Goal: Communication & Community: Answer question/provide support

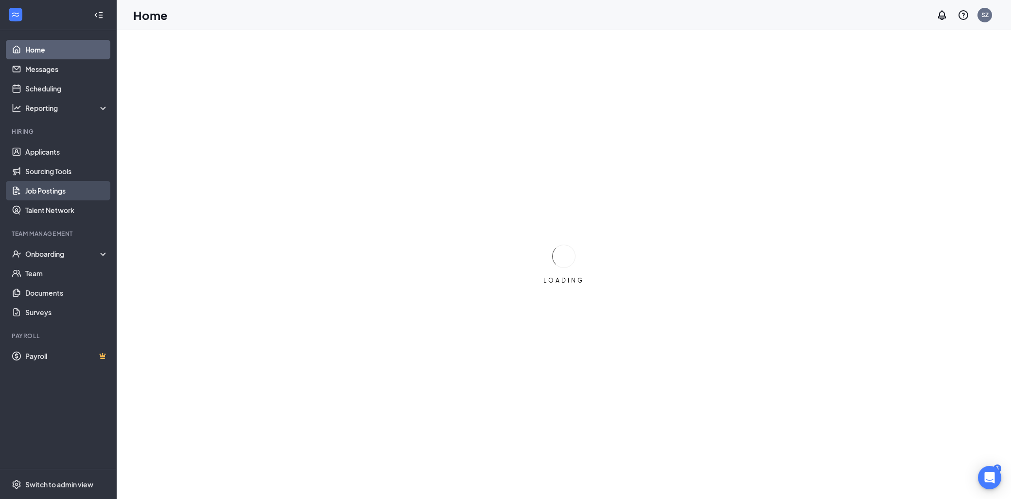
click at [64, 195] on link "Job Postings" at bounding box center [66, 190] width 83 height 19
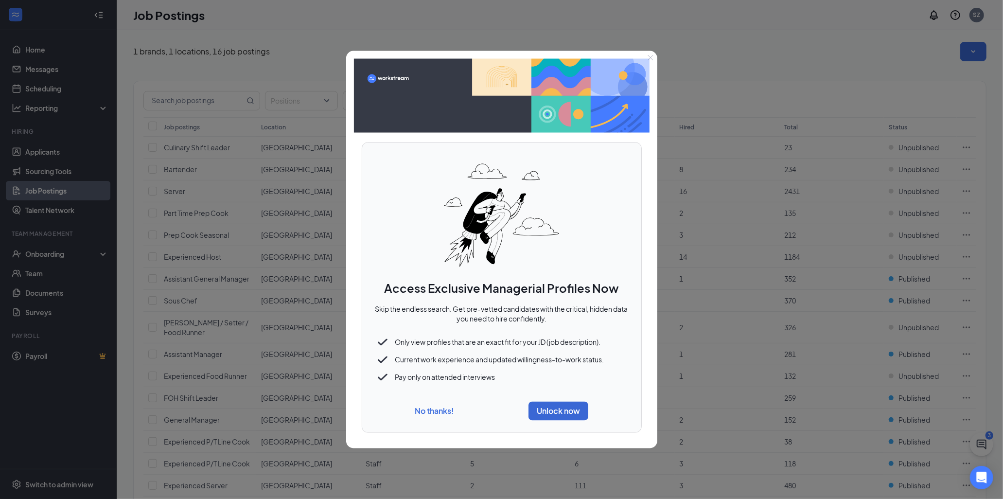
click at [450, 414] on button "No thanks!" at bounding box center [434, 410] width 39 height 10
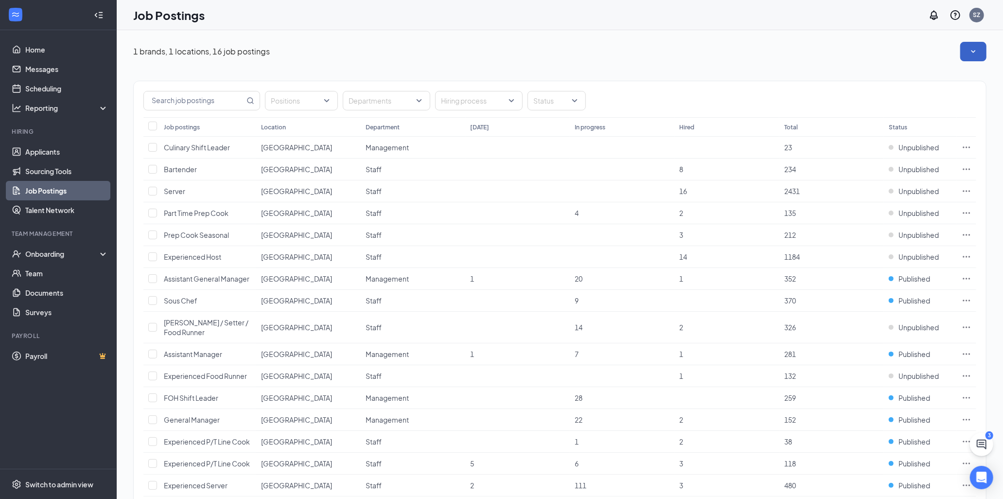
click at [979, 42] on button "button" at bounding box center [973, 51] width 26 height 19
click at [985, 482] on icon "Open Intercom Messenger" at bounding box center [980, 477] width 11 height 13
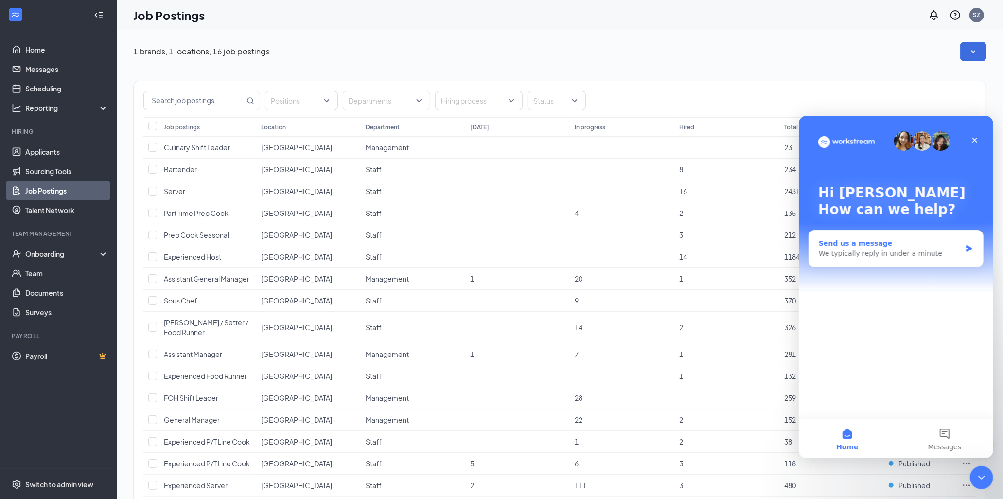
click at [897, 230] on div "Send us a message We typically reply in under a minute" at bounding box center [895, 248] width 174 height 36
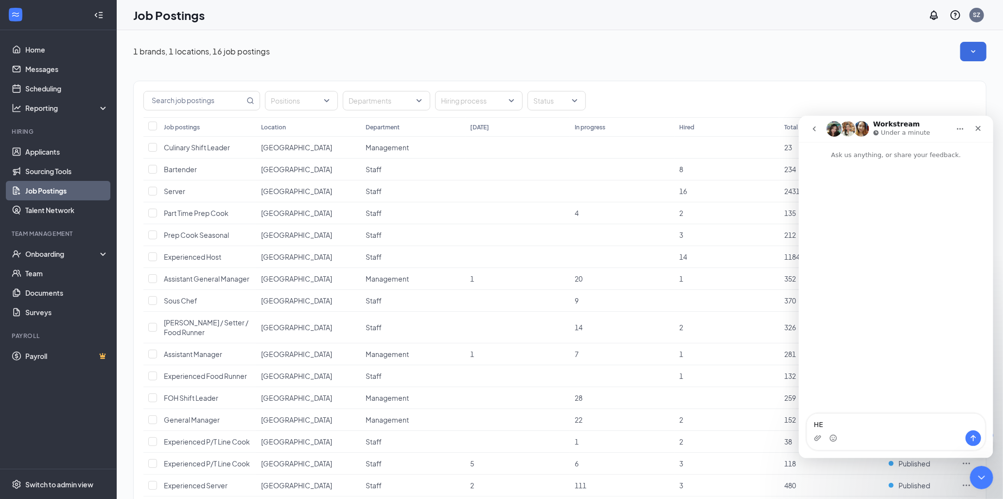
type textarea "H"
type textarea "Hello, I cant seem to create a new custom job posting can you help me out"
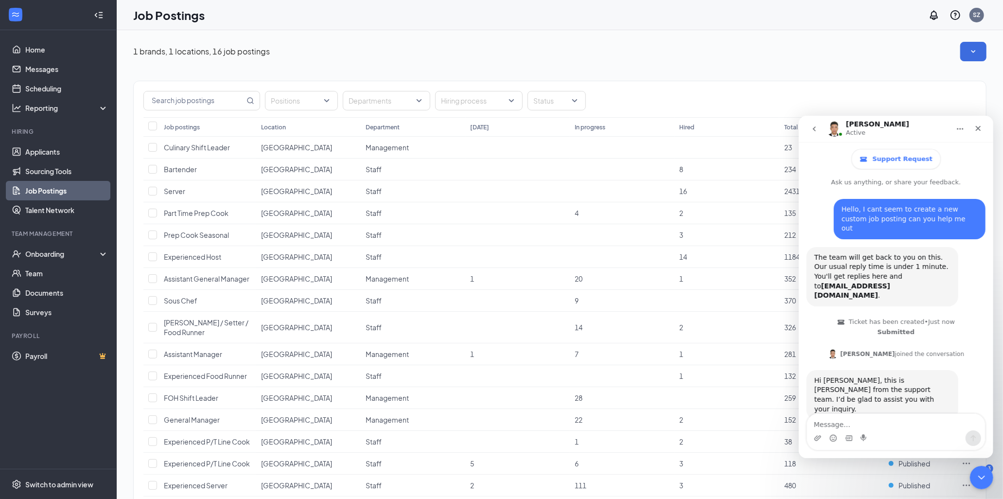
scroll to position [21, 0]
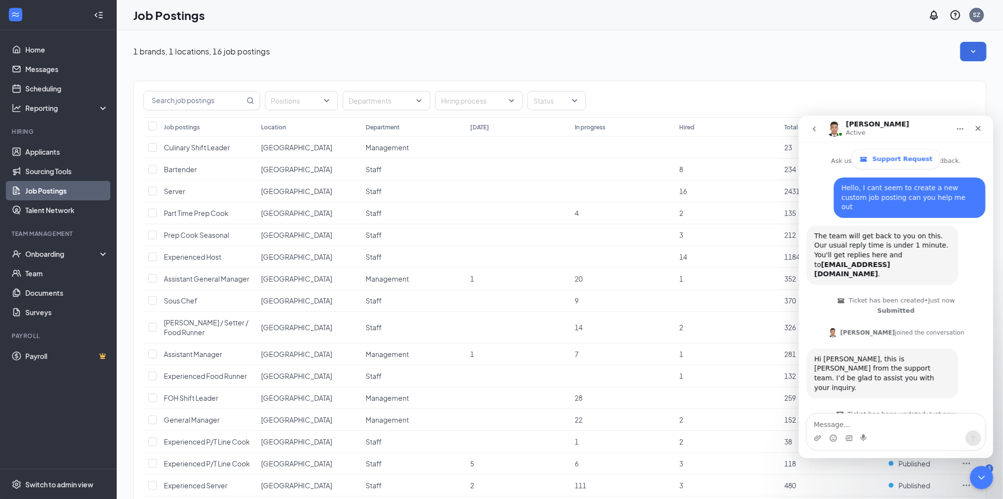
click at [886, 428] on textarea "Message…" at bounding box center [895, 421] width 178 height 17
type textarea "thanks"
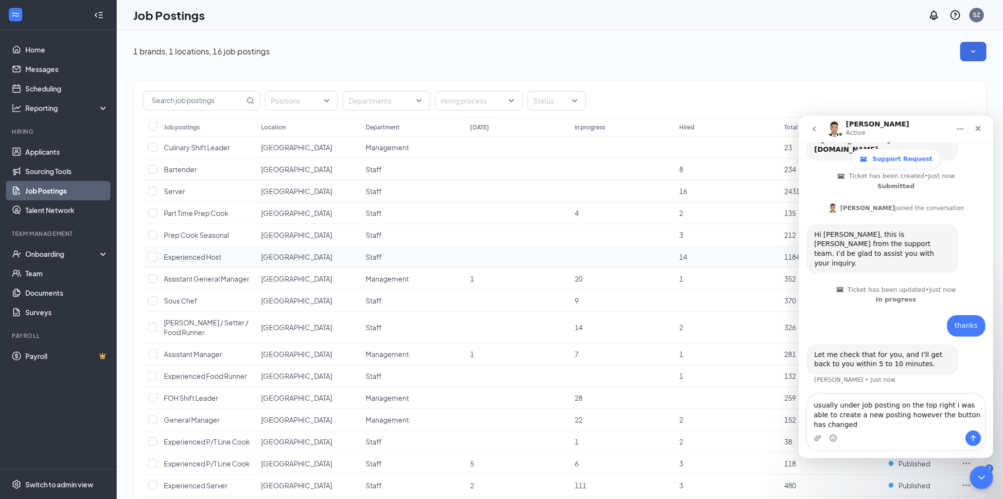
scroll to position [8, 0]
type textarea "usually under job posting on the top right i was able to create a new posting h…"
click at [975, 55] on icon "SmallChevronDown" at bounding box center [973, 52] width 10 height 10
click at [975, 55] on icon "SmallChevronUp" at bounding box center [973, 52] width 10 height 10
click at [852, 428] on textarea "usually under job posting on the top right i was able to create a new posting h…" at bounding box center [895, 412] width 178 height 36
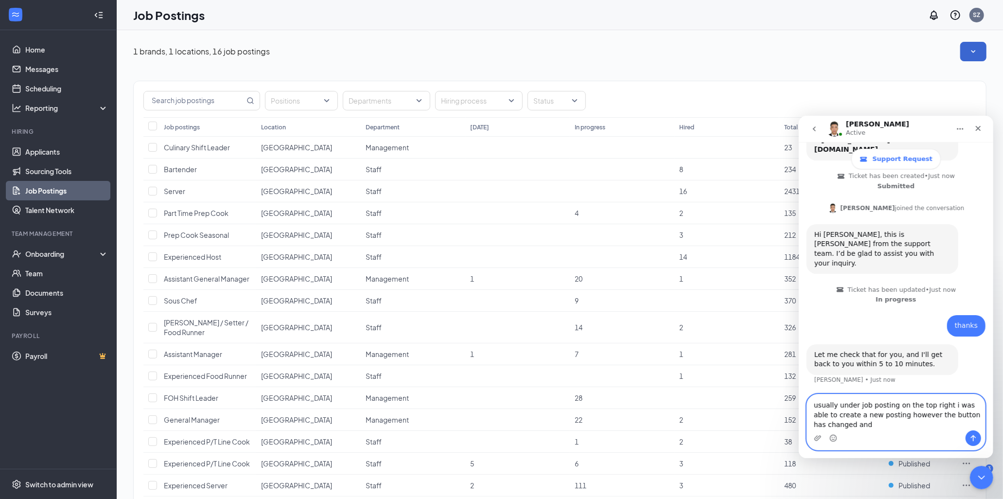
scroll to position [156, 0]
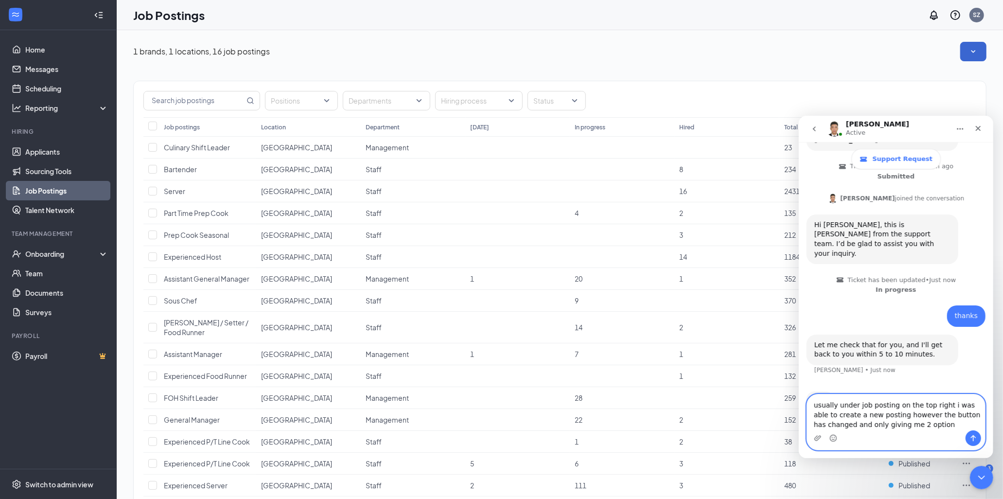
type textarea "usually under job posting on the top right i was able to create a new posting h…"
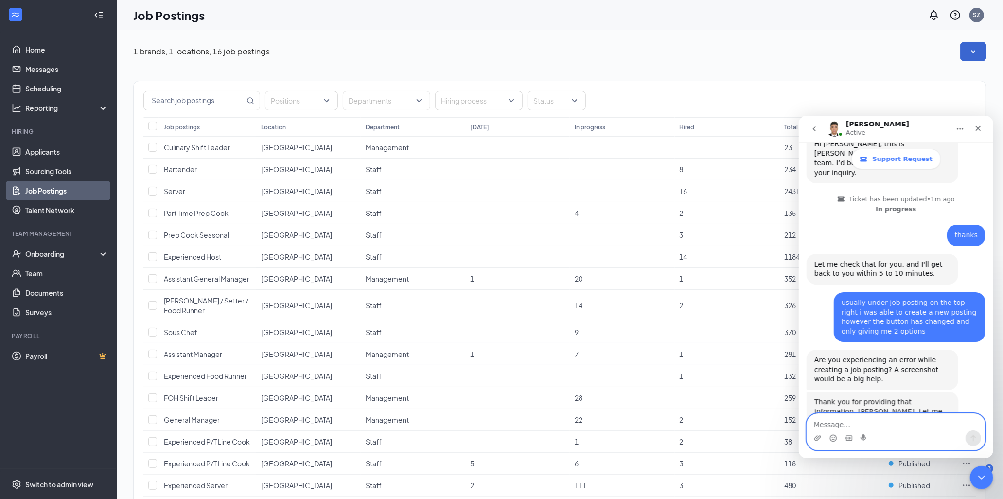
scroll to position [236, 0]
click at [814, 128] on icon "go back" at bounding box center [814, 128] width 8 height 8
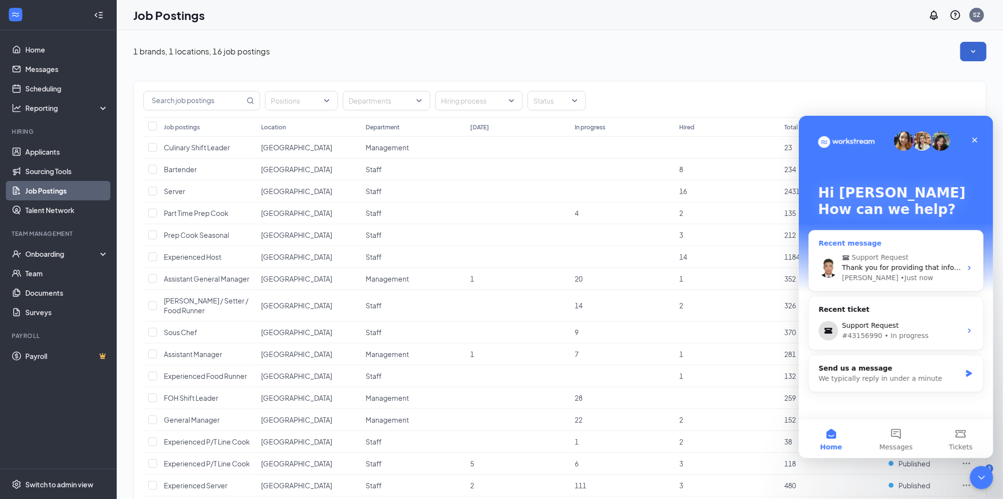
click at [912, 259] on span "Support Request" at bounding box center [896, 257] width 110 height 10
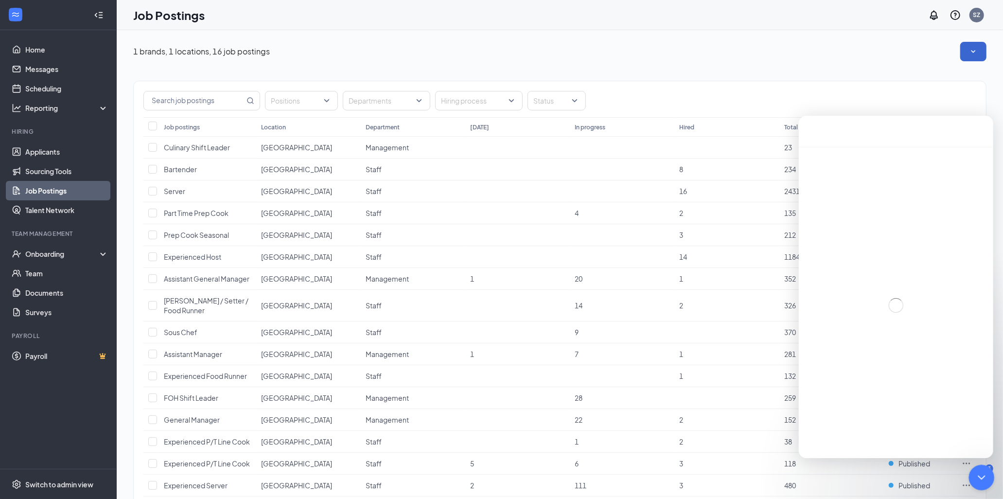
scroll to position [87, 0]
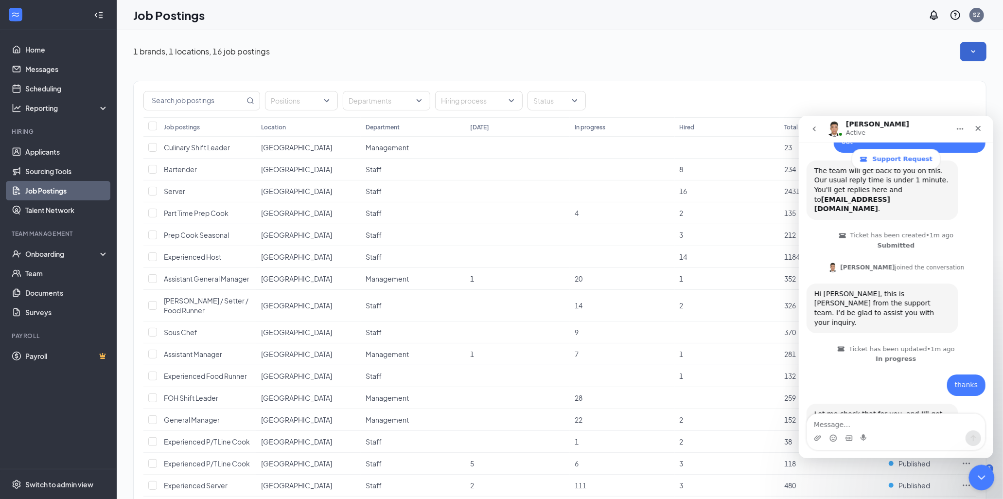
click at [977, 483] on div "Close Intercom Messenger" at bounding box center [979, 475] width 23 height 23
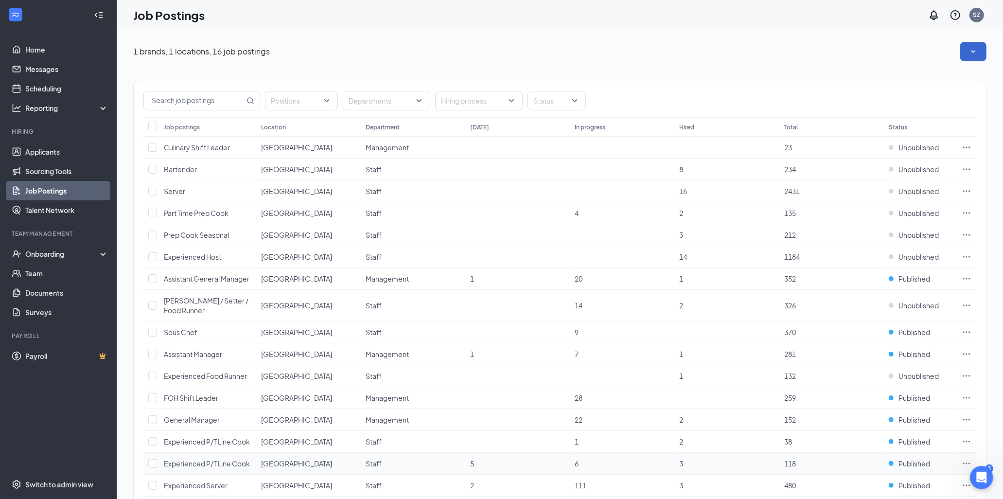
scroll to position [235, 0]
click at [988, 475] on div "Open Intercom Messenger" at bounding box center [980, 476] width 32 height 32
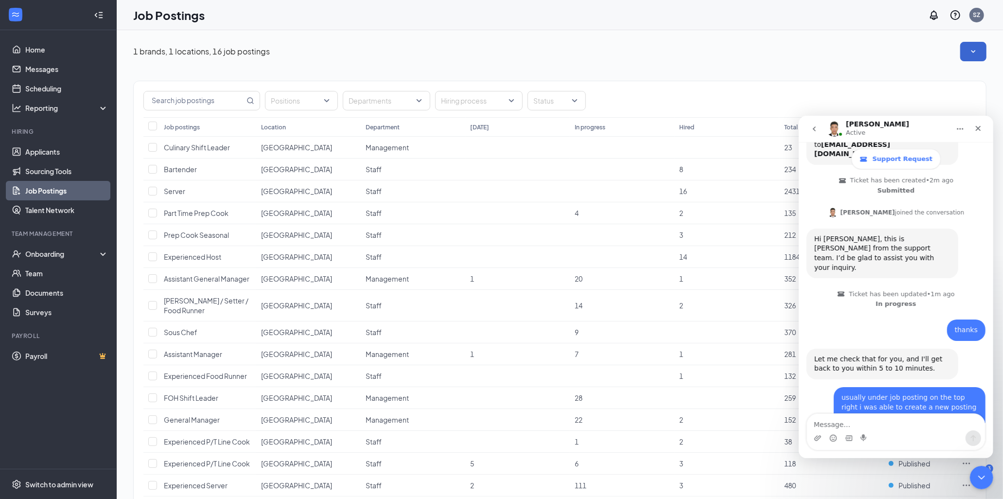
scroll to position [236, 0]
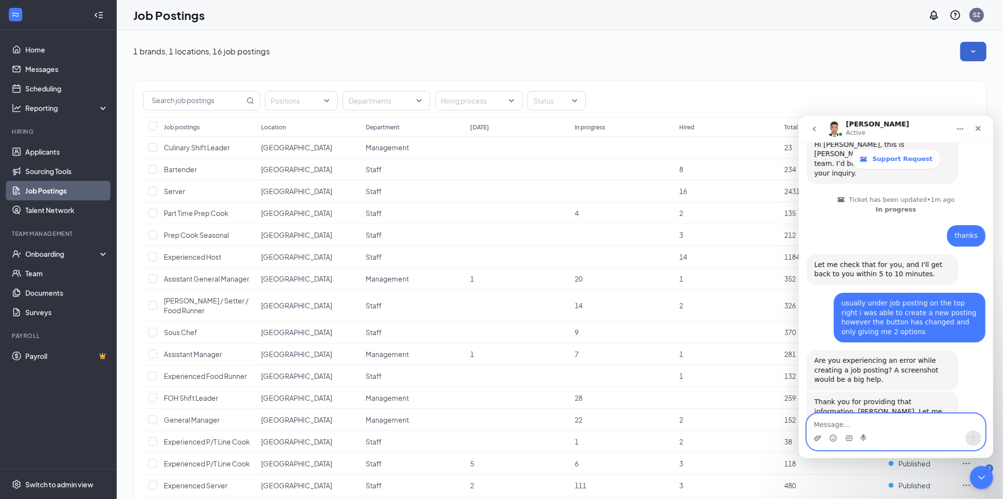
click at [814, 436] on icon "Upload attachment" at bounding box center [817, 438] width 8 height 8
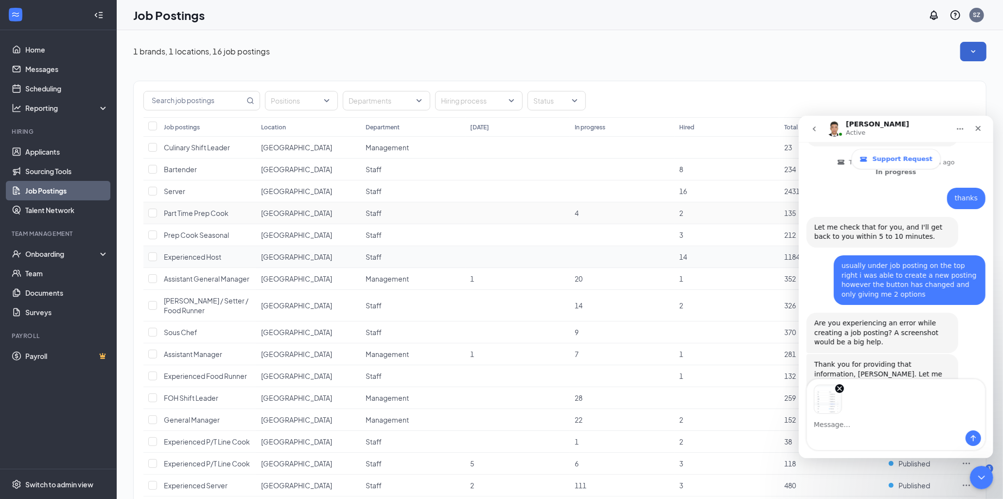
scroll to position [307, 0]
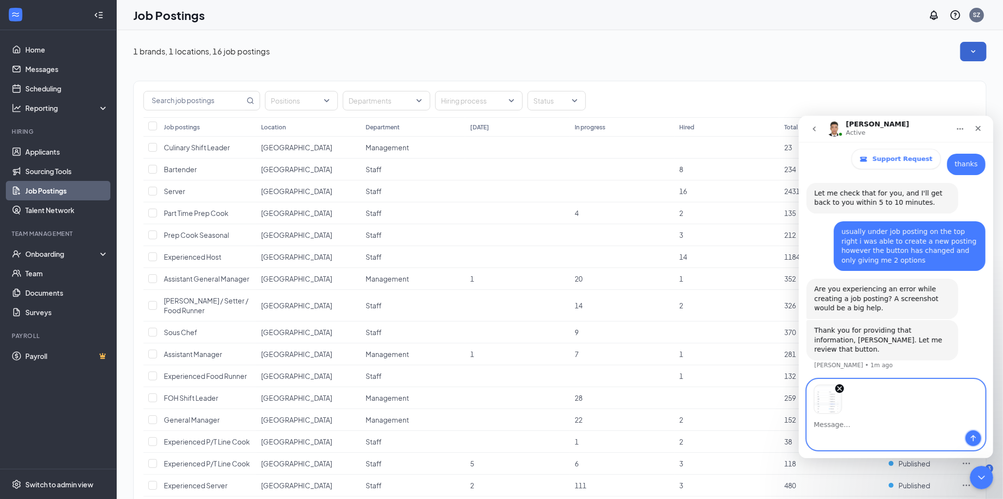
click at [974, 433] on button "Send a message…" at bounding box center [973, 438] width 16 height 16
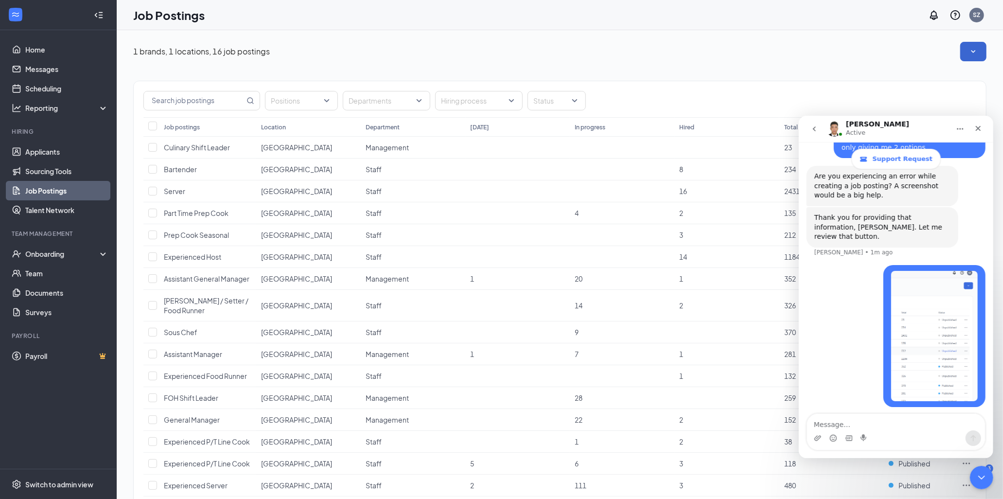
scroll to position [423, 0]
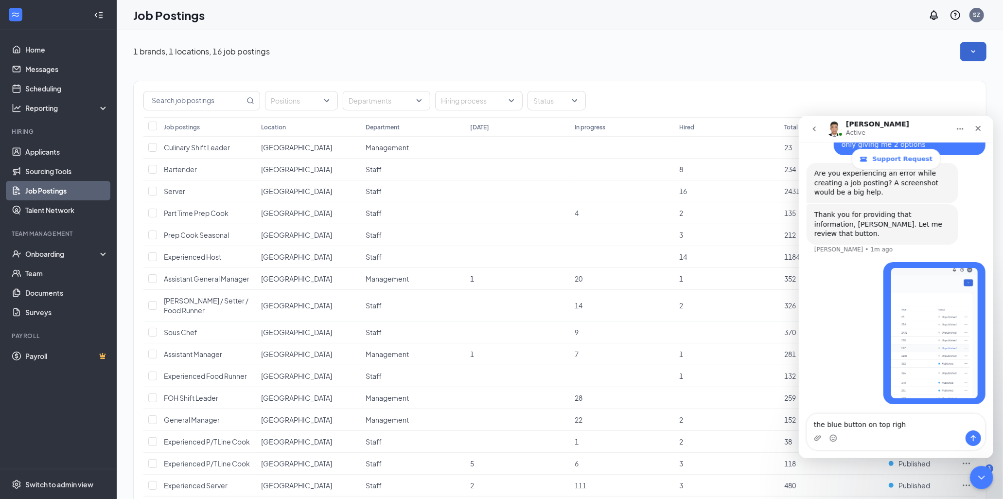
type textarea "the blue button on top right"
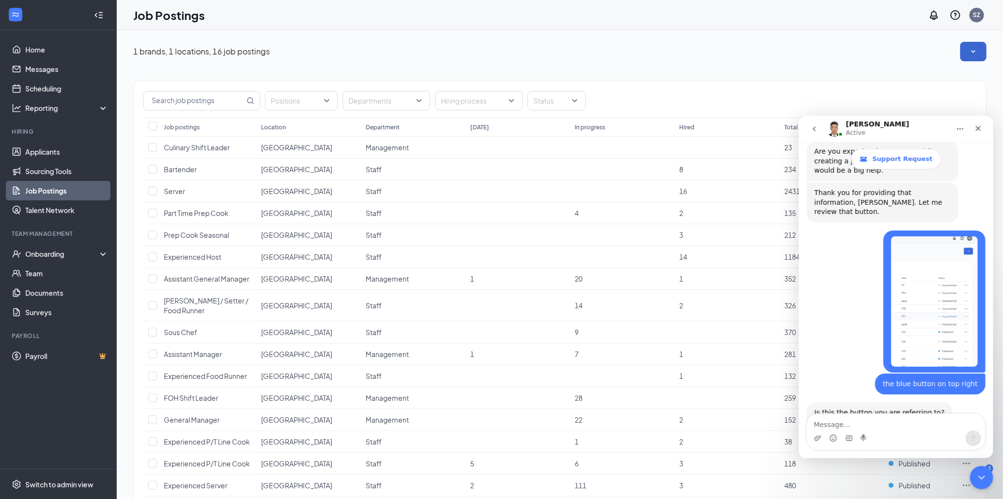
scroll to position [453, 0]
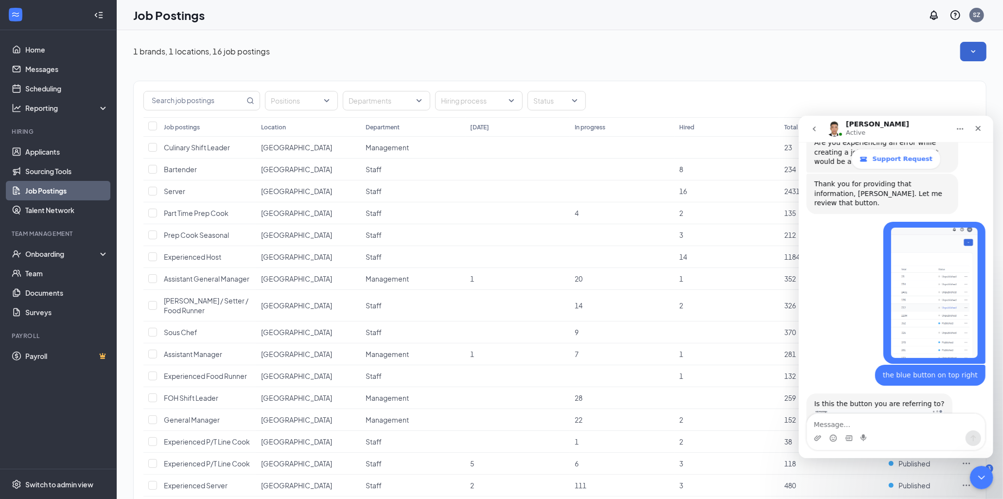
click at [929, 408] on img "Karl says…" at bounding box center [879, 416] width 130 height 17
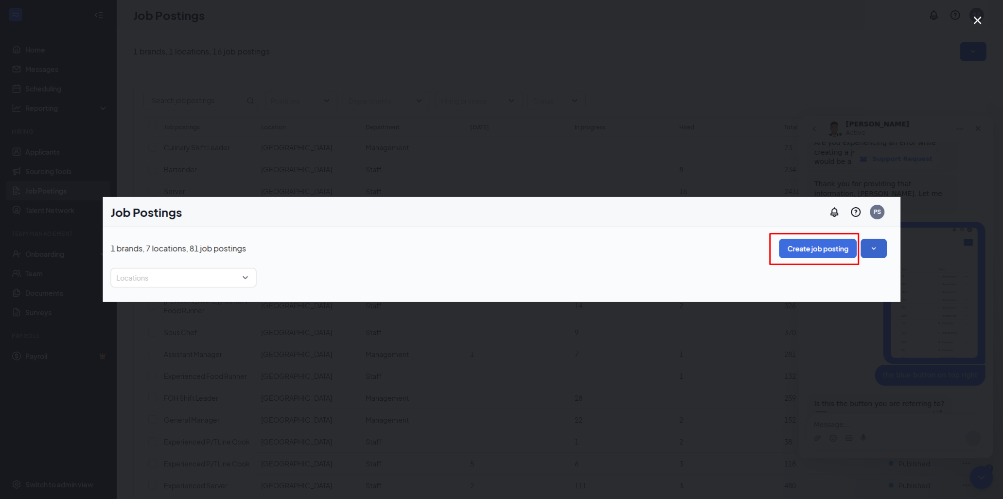
scroll to position [0, 0]
click at [854, 369] on div "Intercom messenger" at bounding box center [501, 249] width 1003 height 499
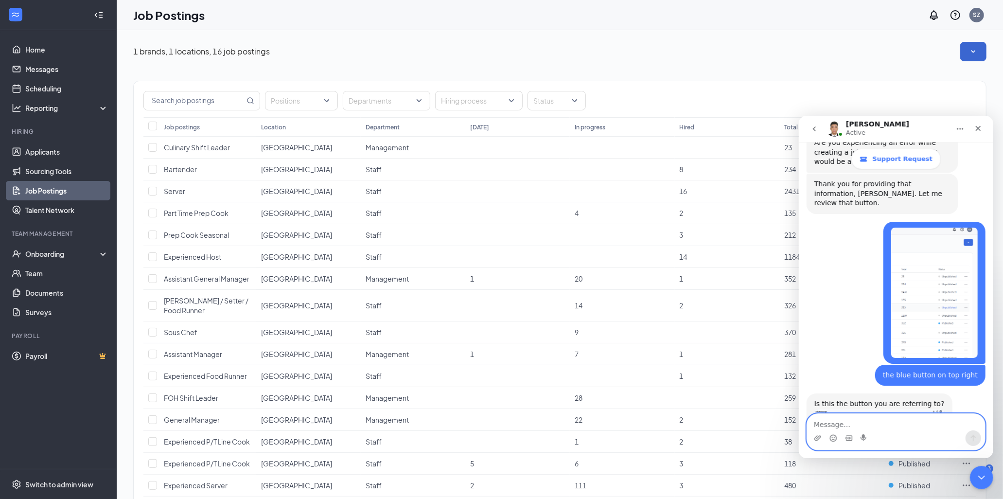
click at [887, 414] on textarea "Message…" at bounding box center [895, 421] width 178 height 17
type textarea "yes"
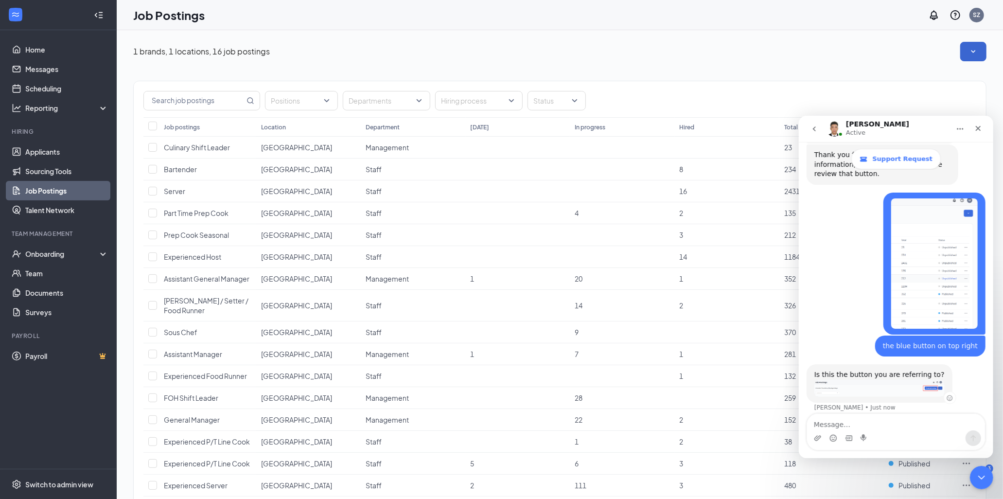
click at [896, 379] on img "Karl says…" at bounding box center [879, 387] width 130 height 17
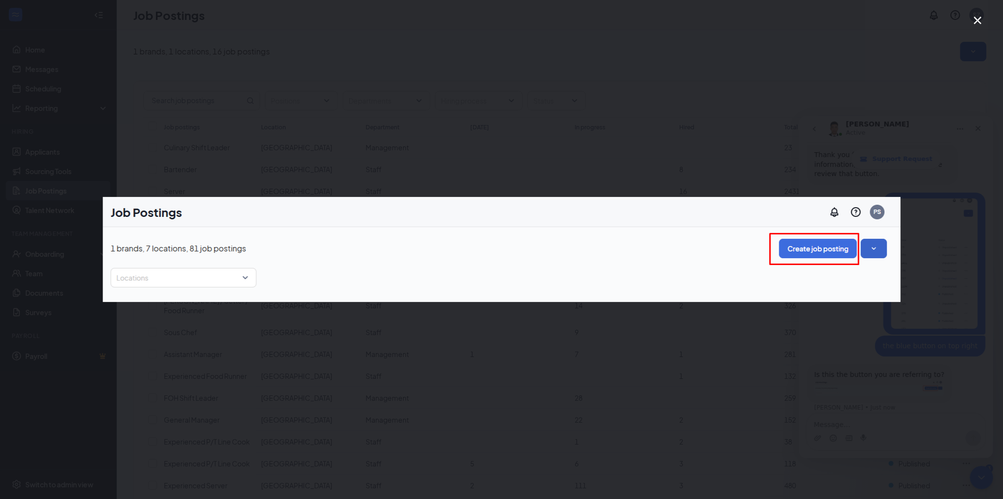
click at [687, 412] on div "Intercom messenger" at bounding box center [501, 249] width 1003 height 499
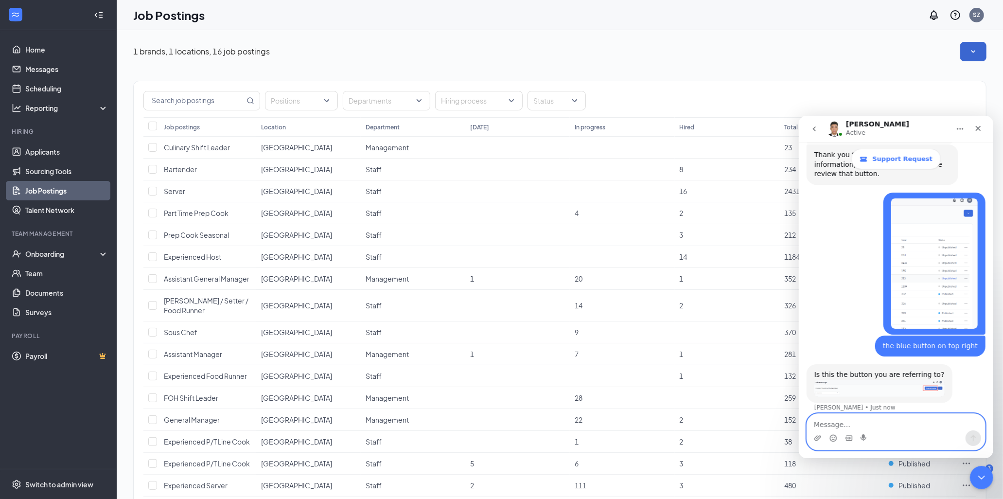
click at [883, 427] on textarea "Message…" at bounding box center [895, 421] width 178 height 17
click at [383, 36] on div "1 brands, 1 locations, 16 job postings Positions Departments Hiring process Sta…" at bounding box center [560, 290] width 886 height 520
click at [891, 421] on textarea "Message…" at bounding box center [895, 421] width 178 height 17
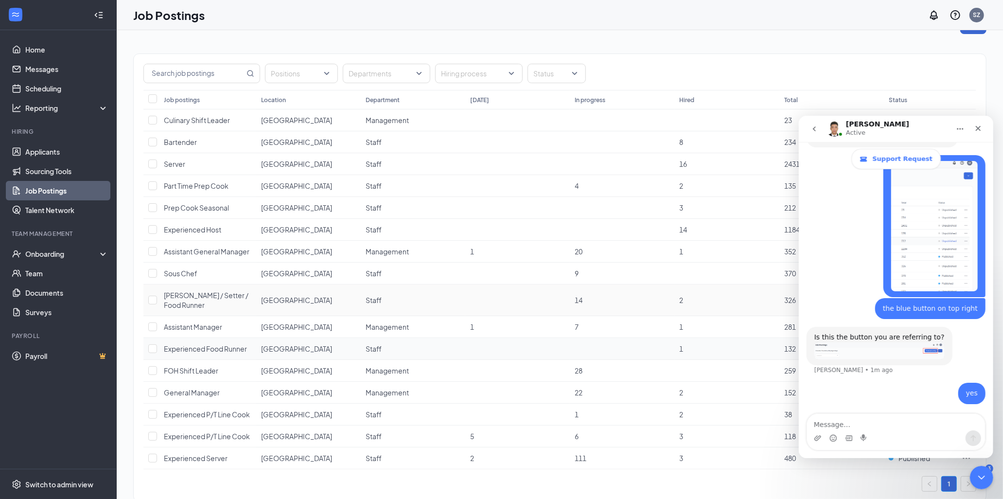
scroll to position [52, 0]
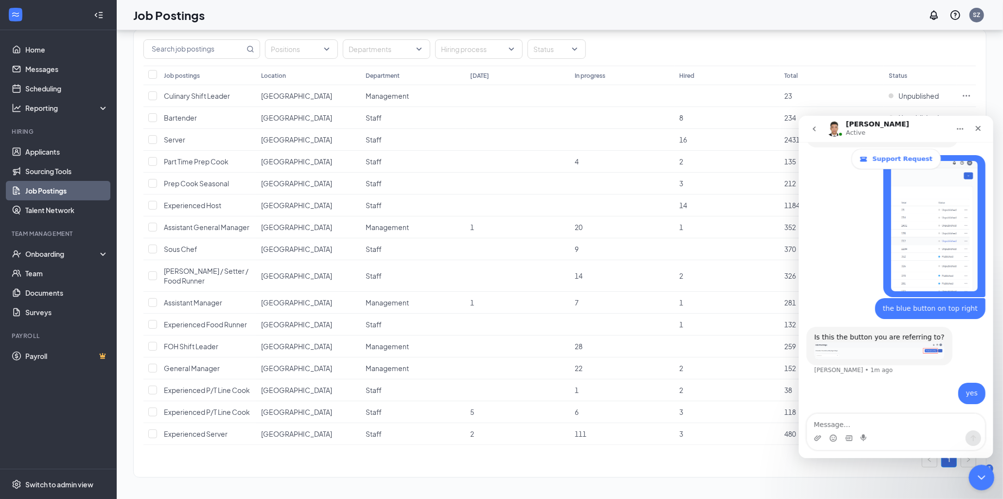
click at [980, 480] on icon "Close Intercom Messenger" at bounding box center [980, 476] width 12 height 12
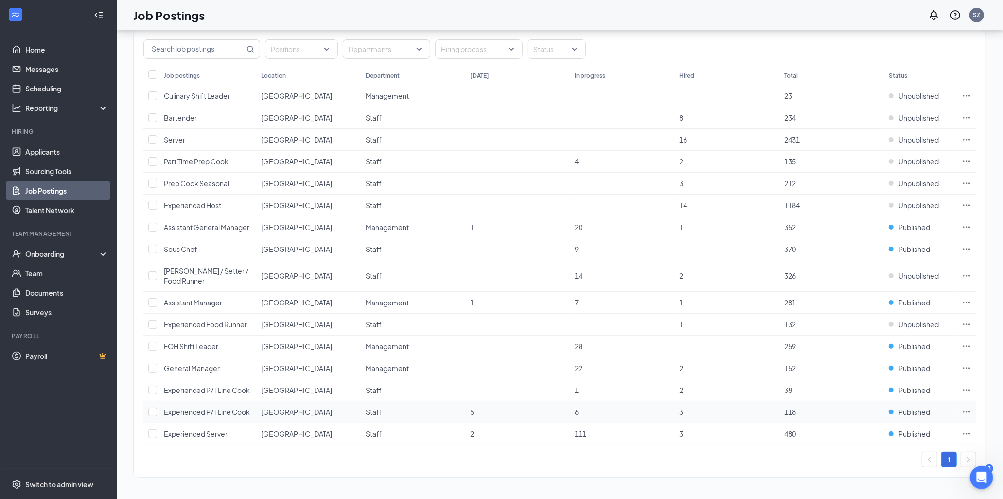
click at [960, 405] on td at bounding box center [965, 412] width 19 height 22
click at [967, 409] on icon "Ellipses" at bounding box center [966, 412] width 10 height 10
click at [854, 415] on td "118" at bounding box center [831, 412] width 104 height 22
click at [224, 411] on span "Experienced P/T Line Cook" at bounding box center [207, 411] width 86 height 9
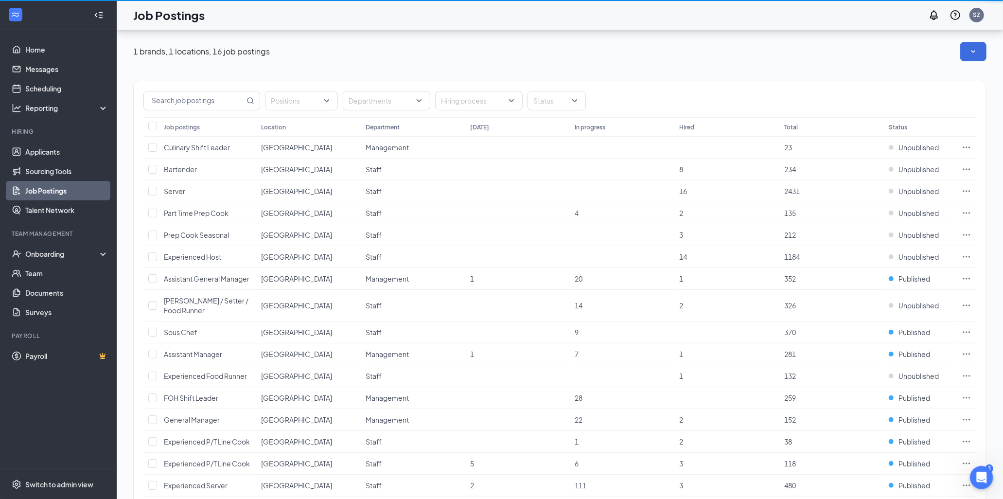
scroll to position [52, 0]
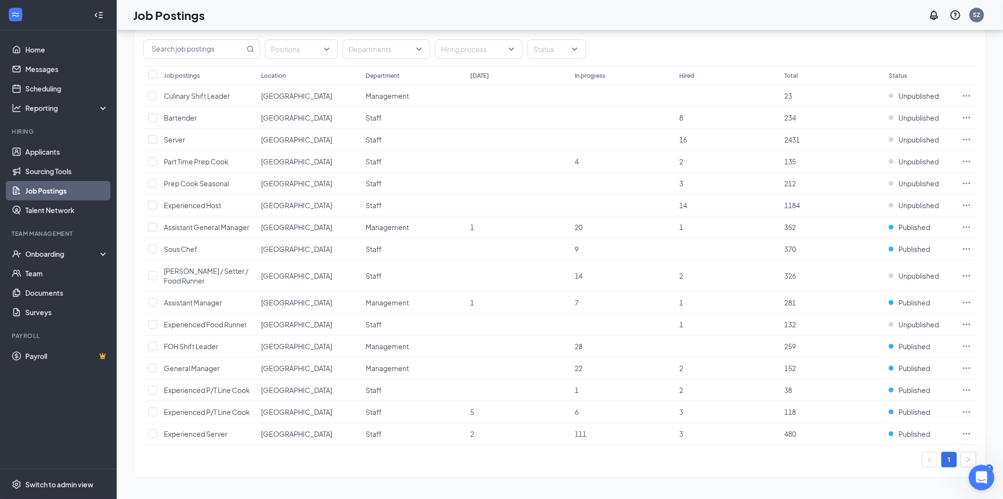
click at [982, 471] on icon "Open Intercom Messenger" at bounding box center [980, 476] width 16 height 16
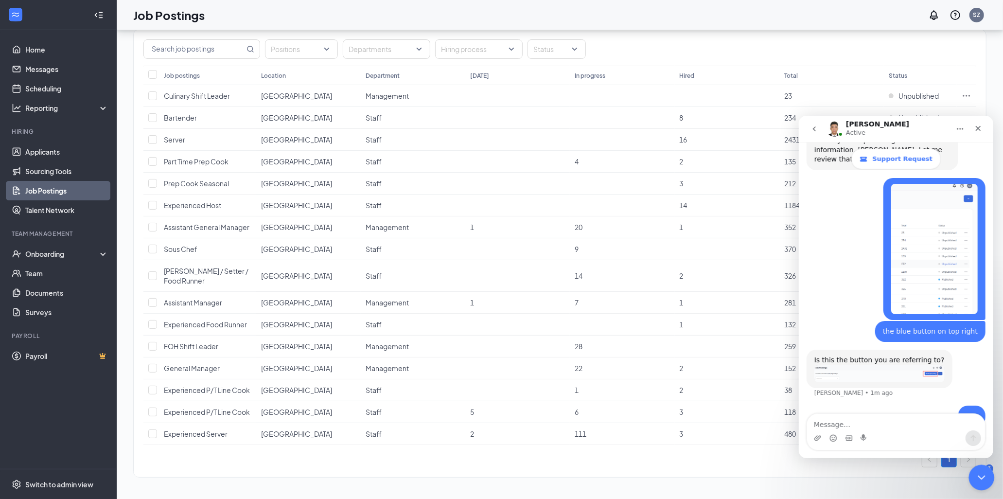
scroll to position [520, 0]
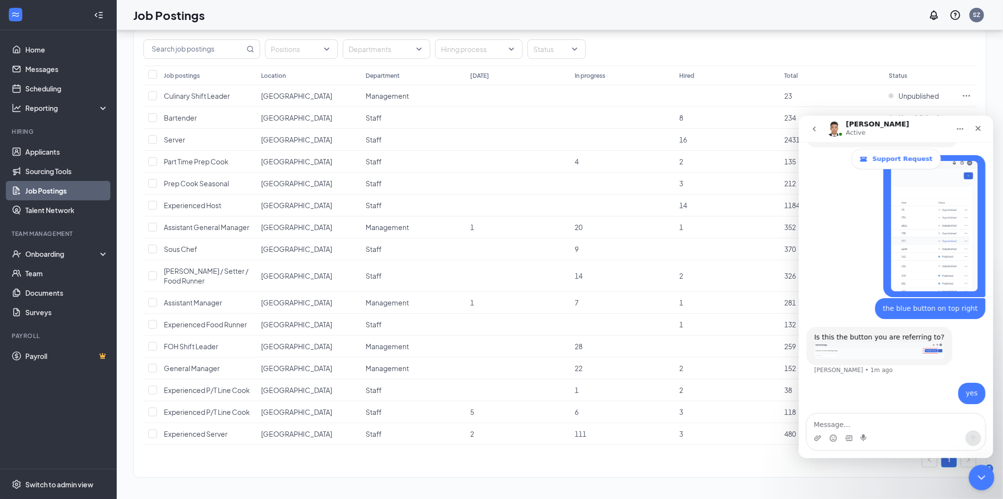
click at [981, 471] on icon "Close Intercom Messenger" at bounding box center [980, 476] width 12 height 12
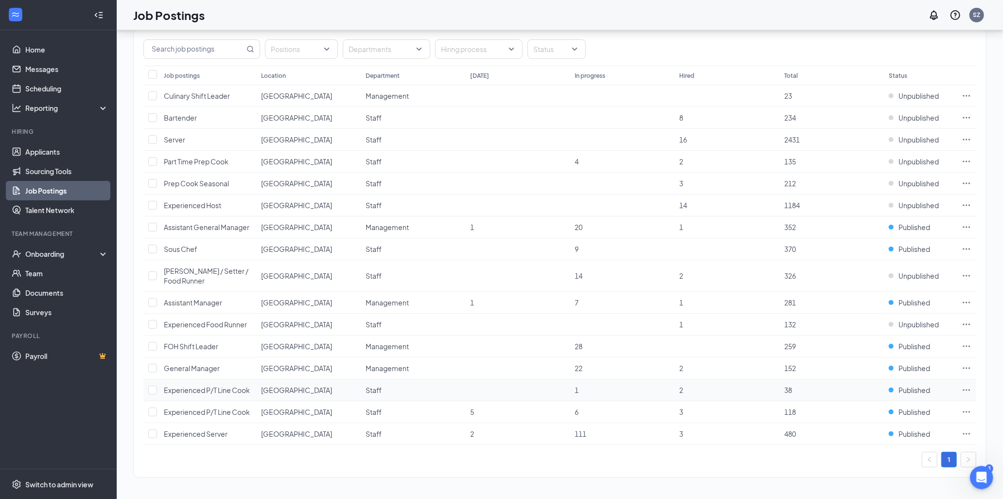
click at [237, 388] on span "Experienced P/T Line Cook" at bounding box center [207, 389] width 86 height 9
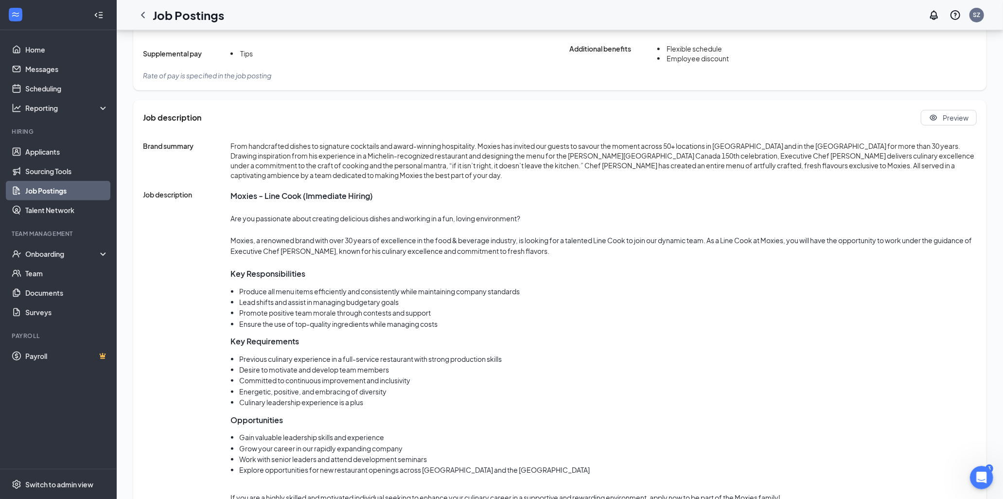
scroll to position [348, 0]
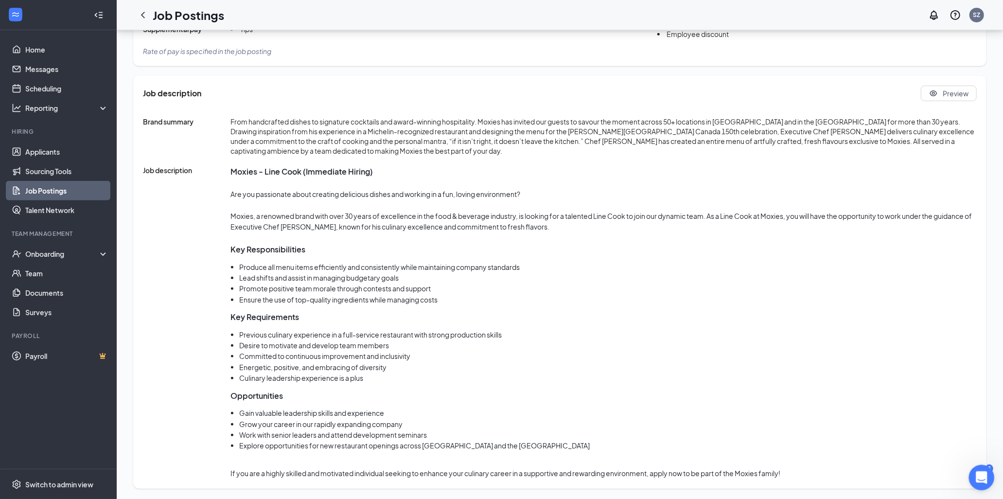
click at [979, 469] on icon "Open Intercom Messenger" at bounding box center [980, 476] width 16 height 16
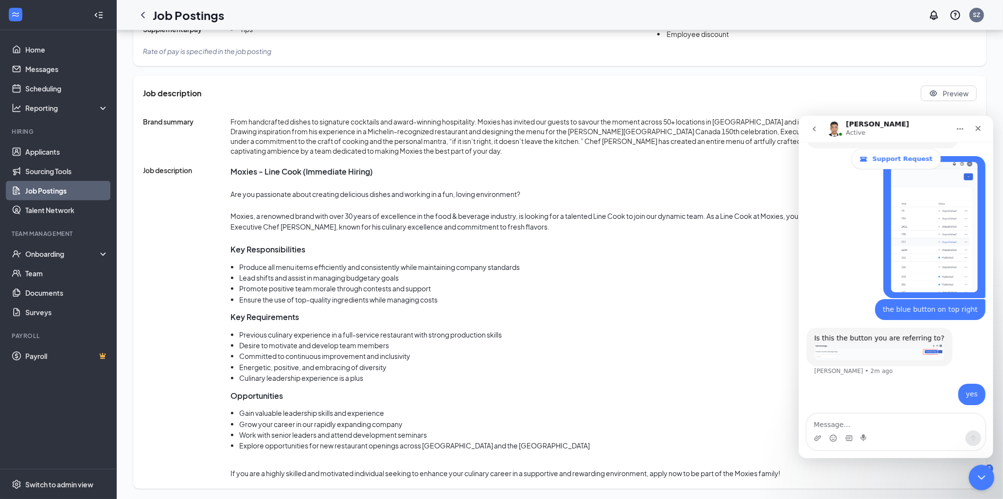
scroll to position [520, 0]
click at [979, 470] on icon "Close Intercom Messenger" at bounding box center [980, 476] width 12 height 12
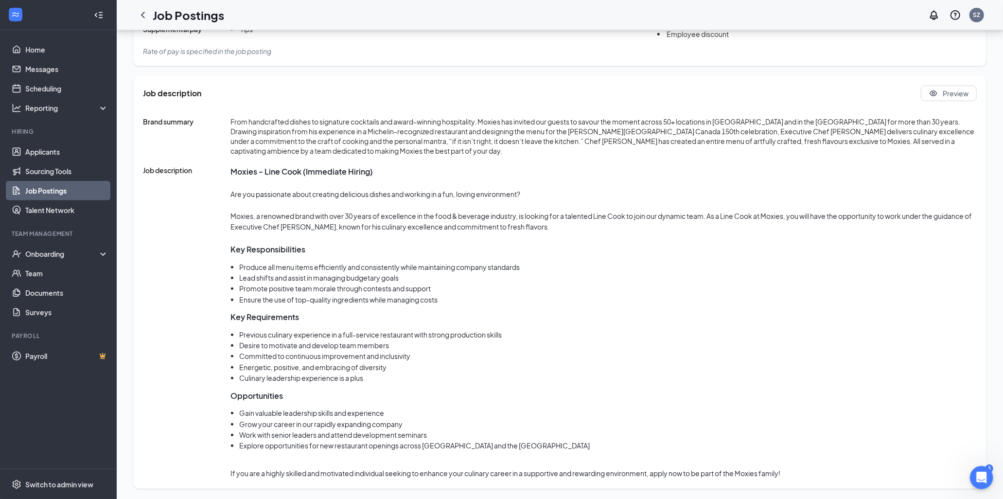
click at [75, 195] on link "Job Postings" at bounding box center [66, 190] width 83 height 19
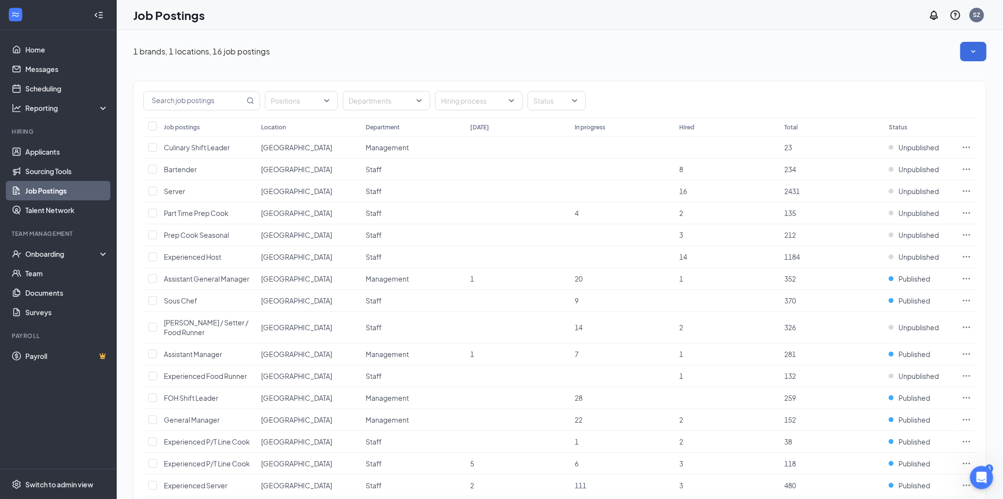
click at [975, 64] on div "Positions Departments Hiring process Status Job postings Location Department [D…" at bounding box center [559, 299] width 853 height 477
click at [975, 52] on icon "SmallChevronDown" at bounding box center [973, 52] width 10 height 10
click at [975, 52] on icon "SmallChevronUp" at bounding box center [973, 52] width 10 height 10
click at [972, 478] on icon "Open Intercom Messenger" at bounding box center [980, 476] width 16 height 16
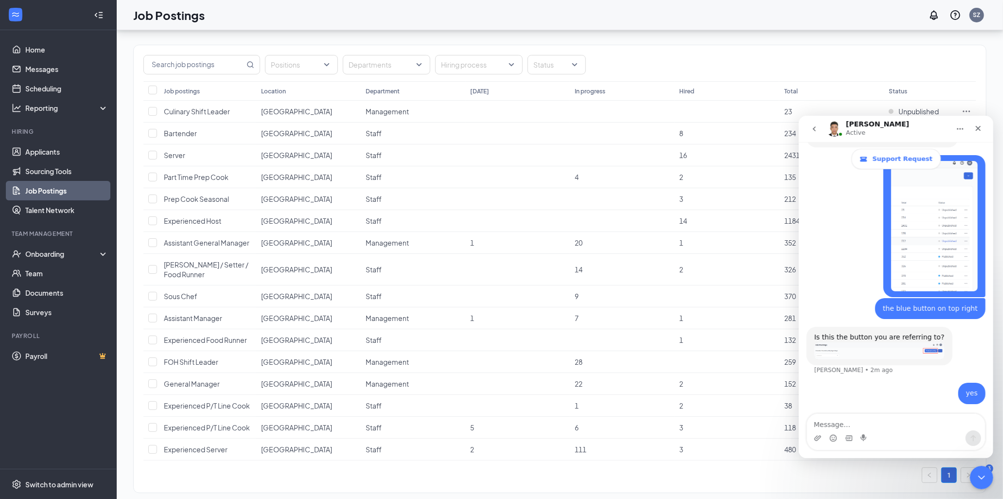
scroll to position [52, 0]
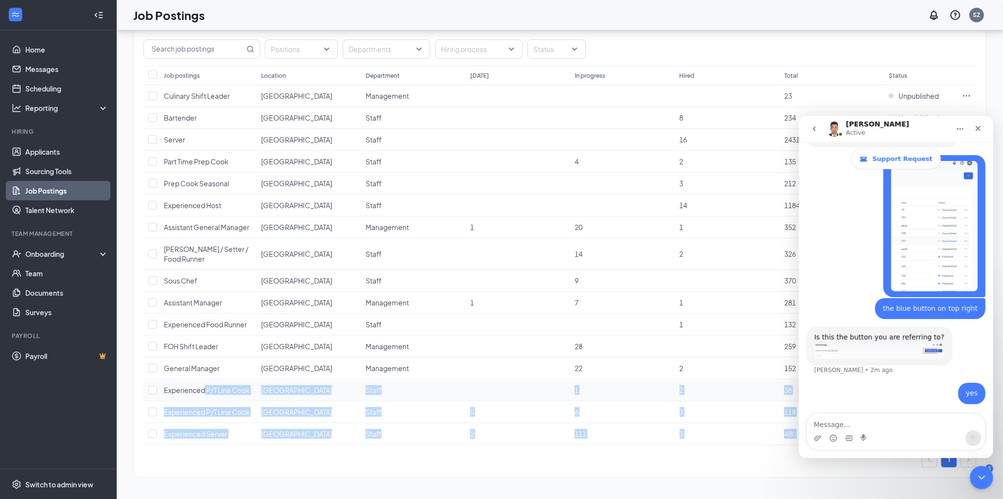
drag, startPoint x: 151, startPoint y: 456, endPoint x: 203, endPoint y: 380, distance: 91.7
click at [203, 380] on div "Positions Departments Hiring process Status Job postings Location Department [D…" at bounding box center [560, 248] width 852 height 437
drag, startPoint x: 203, startPoint y: 380, endPoint x: 167, endPoint y: 453, distance: 81.5
click at [167, 453] on div "1" at bounding box center [559, 460] width 833 height 16
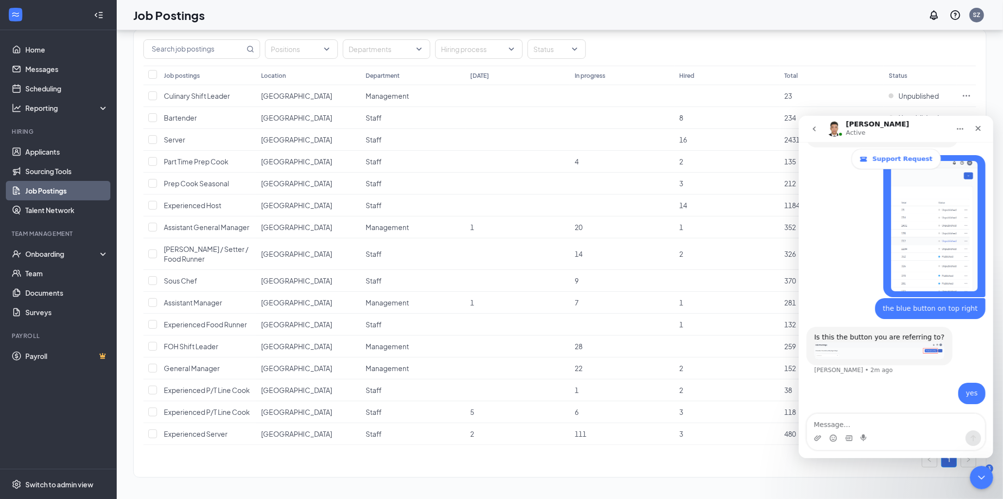
click at [167, 453] on div "1" at bounding box center [559, 460] width 833 height 16
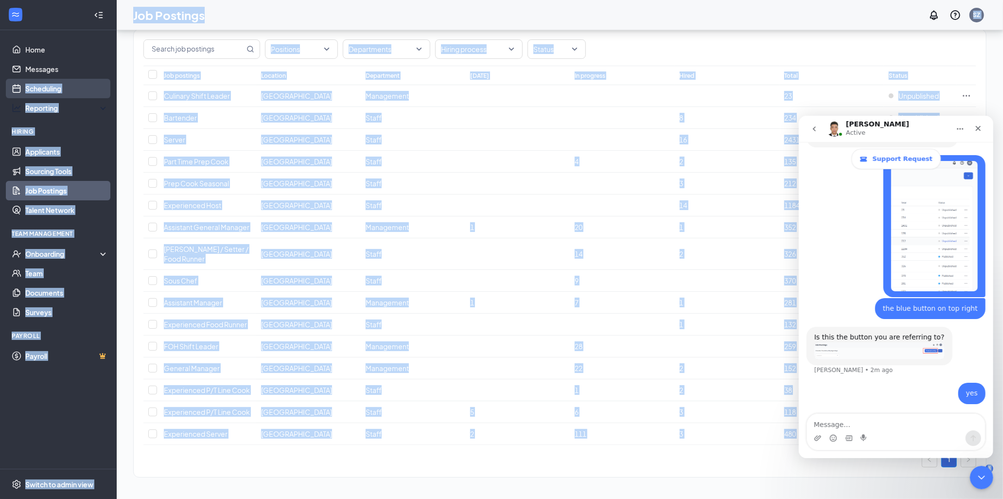
drag, startPoint x: 167, startPoint y: 453, endPoint x: 100, endPoint y: 97, distance: 362.5
click at [100, 97] on div "Home Messages Scheduling Reporting Hiring Applicants Sourcing Tools Job Posting…" at bounding box center [501, 223] width 1003 height 550
click at [163, 446] on div "Positions Departments Hiring process Status Job postings Location Department [D…" at bounding box center [560, 248] width 852 height 437
drag, startPoint x: 169, startPoint y: 467, endPoint x: 45, endPoint y: 127, distance: 361.2
click at [45, 127] on div "Home Messages Scheduling Reporting Hiring Applicants Sourcing Tools Job Posting…" at bounding box center [501, 223] width 1003 height 550
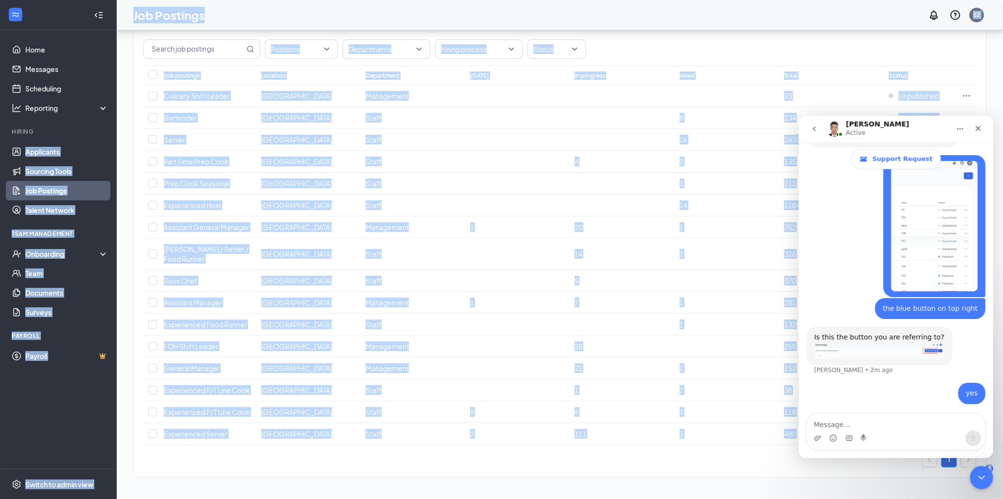
click at [79, 459] on ul "Home Messages Scheduling Reporting Hiring Applicants Sourcing Tools Job Posting…" at bounding box center [58, 249] width 116 height 438
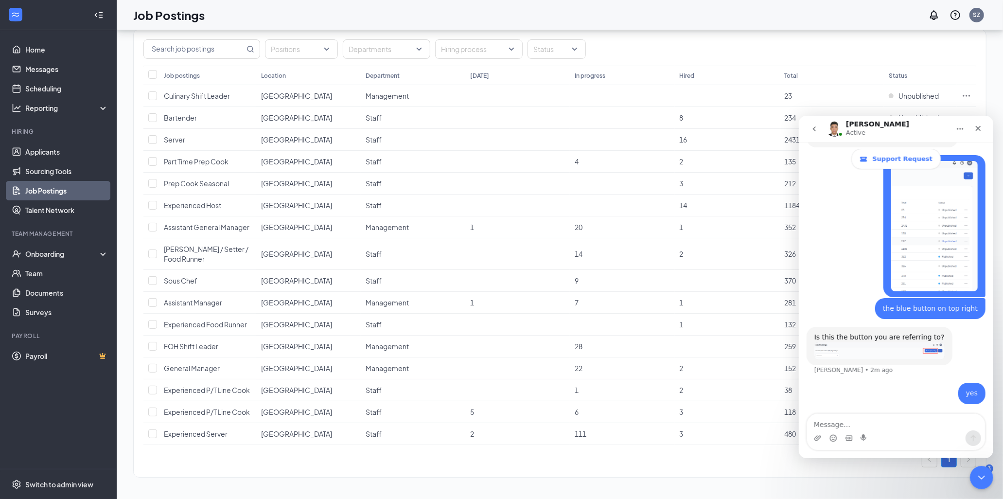
click at [75, 438] on ul "Home Messages Scheduling Reporting Hiring Applicants Sourcing Tools Job Posting…" at bounding box center [58, 249] width 116 height 438
drag, startPoint x: 75, startPoint y: 438, endPoint x: 54, endPoint y: 420, distance: 27.9
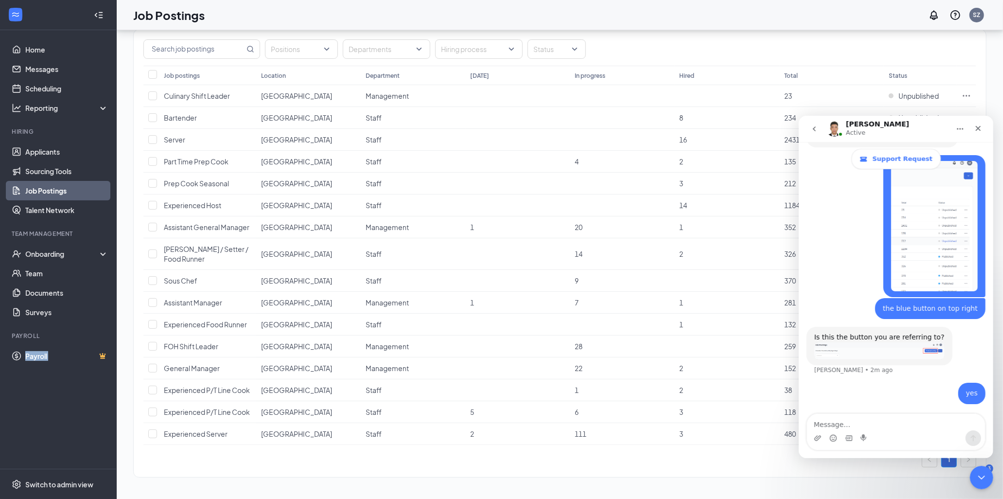
click at [54, 420] on ul "Home Messages Scheduling Reporting Hiring Applicants Sourcing Tools Job Posting…" at bounding box center [58, 249] width 116 height 438
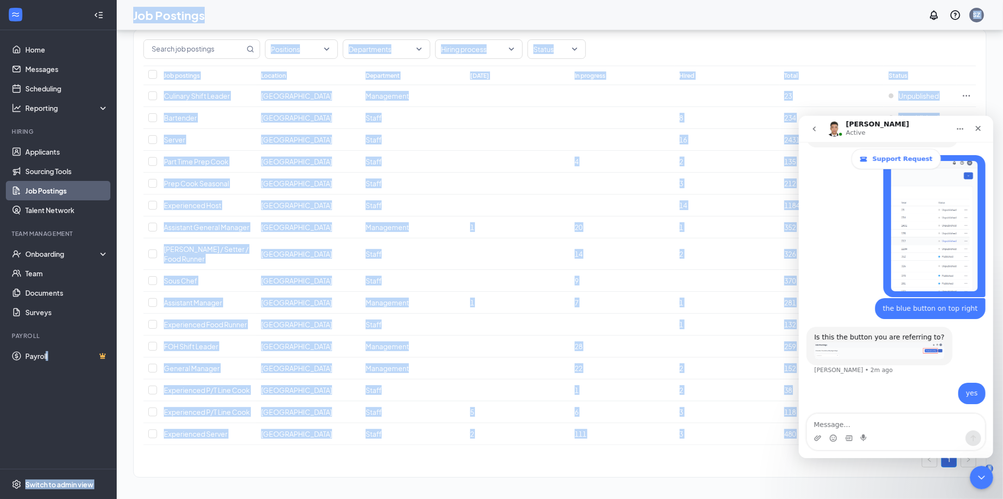
drag, startPoint x: 46, startPoint y: 416, endPoint x: 175, endPoint y: 477, distance: 142.6
click at [175, 477] on div "Home Messages Scheduling Reporting Hiring Applicants Sourcing Tools Job Posting…" at bounding box center [501, 223] width 1003 height 550
click at [143, 467] on div "1" at bounding box center [559, 460] width 833 height 16
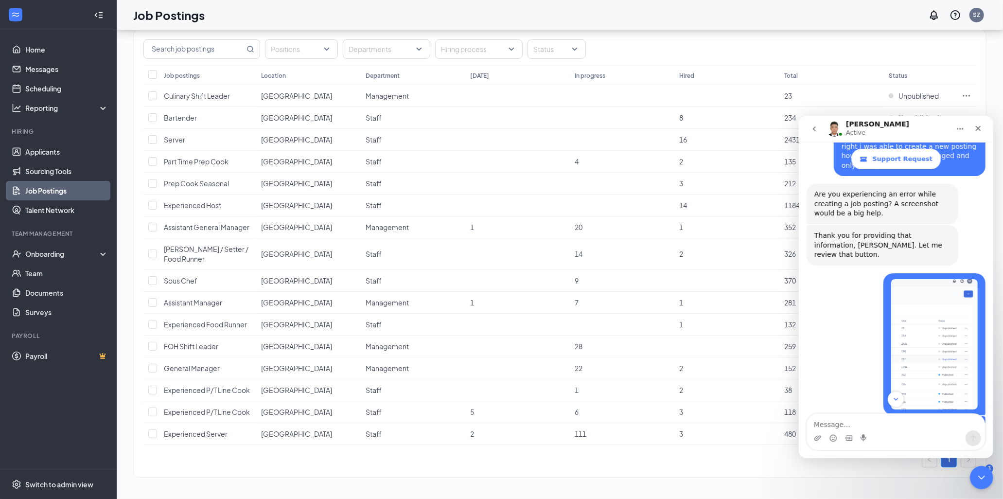
scroll to position [520, 0]
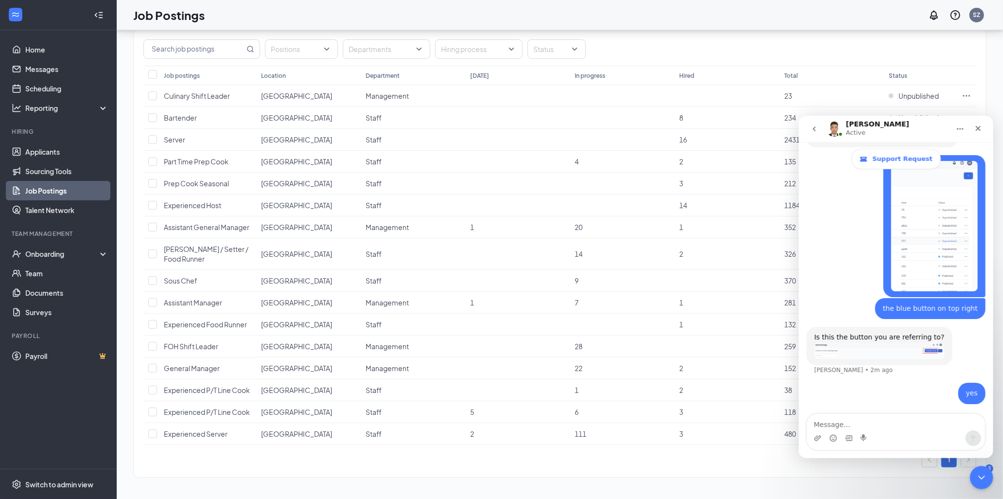
click at [962, 133] on button "Home" at bounding box center [959, 128] width 18 height 18
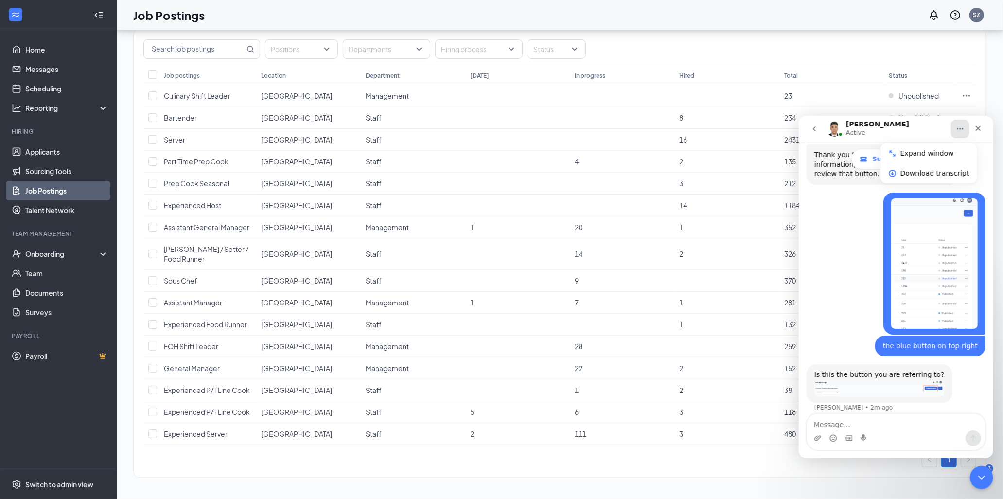
click at [962, 133] on button "Home" at bounding box center [959, 128] width 18 height 18
click at [840, 335] on div "the blue button on top right [PERSON_NAME] • 3m ago" at bounding box center [895, 349] width 179 height 29
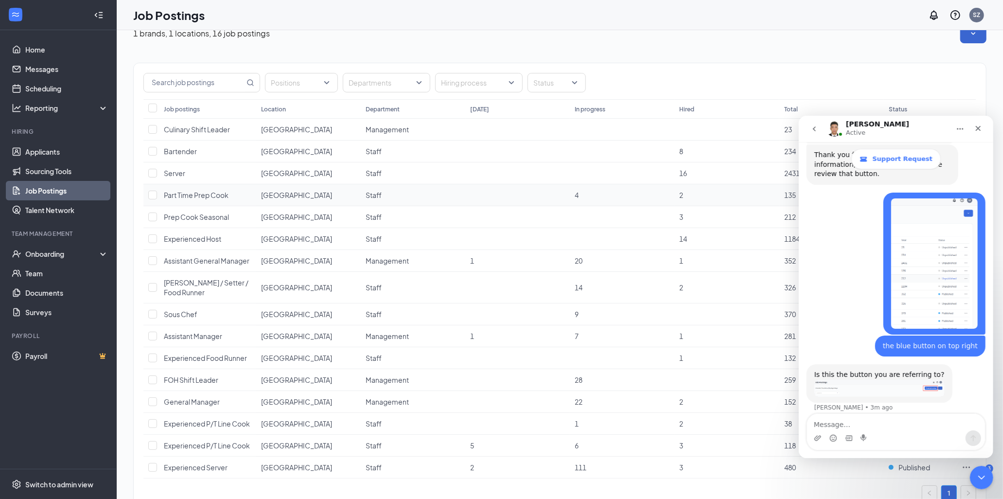
scroll to position [0, 0]
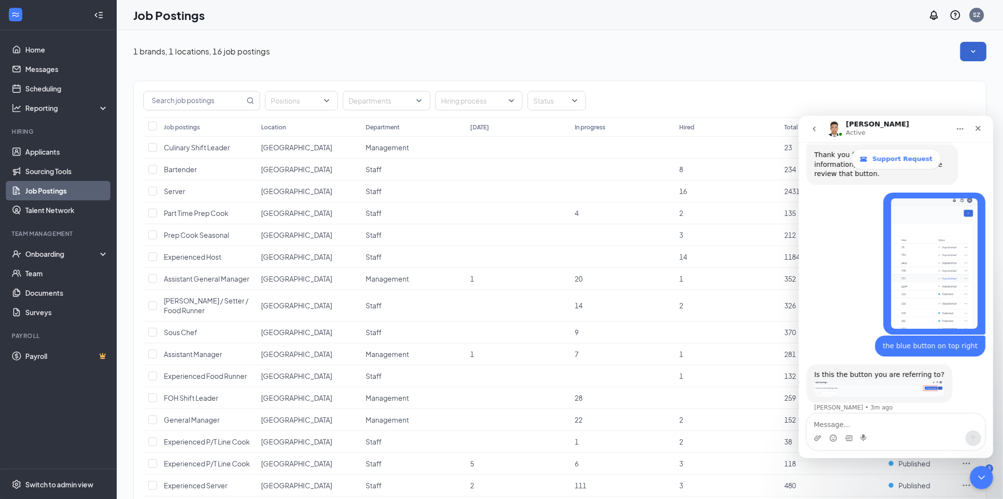
click at [205, 114] on div "Positions Departments Hiring process Status" at bounding box center [560, 99] width 852 height 36
click at [220, 97] on input "text" at bounding box center [194, 100] width 101 height 18
click at [298, 105] on div at bounding box center [296, 101] width 58 height 16
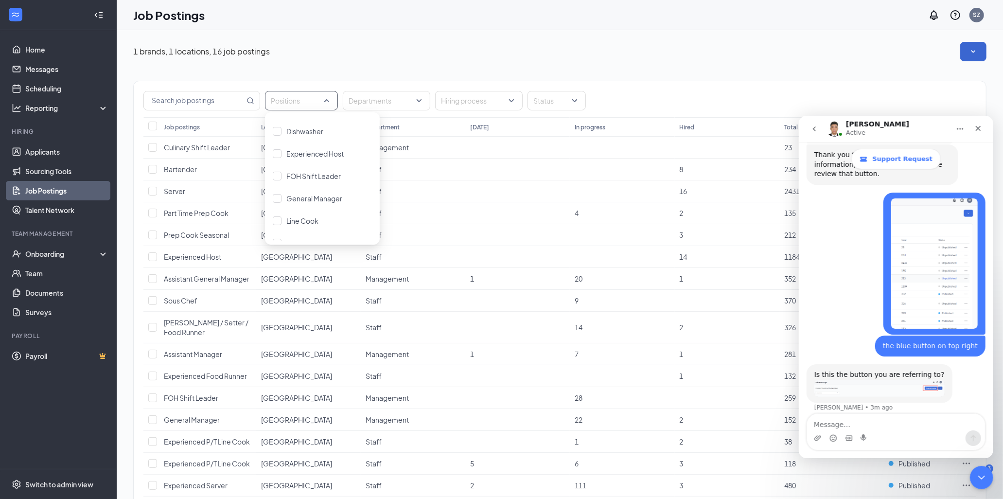
scroll to position [54, 0]
click at [320, 188] on span "Dishwasher" at bounding box center [304, 185] width 37 height 9
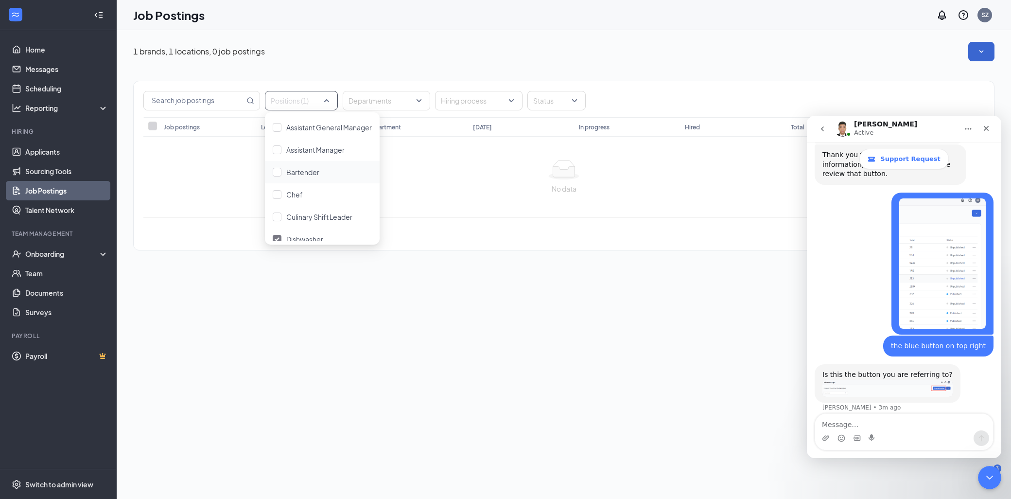
click at [200, 162] on div at bounding box center [563, 169] width 825 height 19
click at [335, 95] on div "Positions (1)" at bounding box center [301, 100] width 73 height 19
click at [289, 230] on div "Dishwasher" at bounding box center [322, 239] width 115 height 22
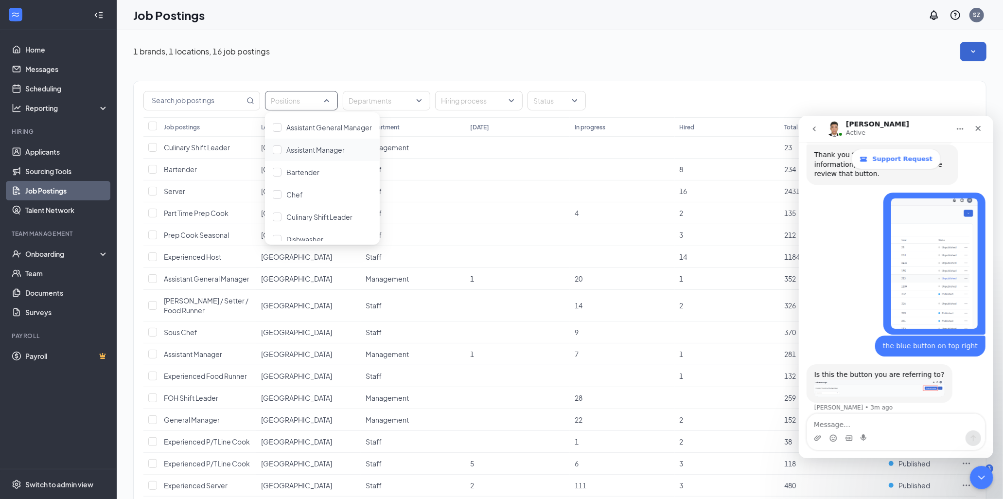
click at [410, 73] on div "Positions Departments Hiring process Status Job postings Location Department [D…" at bounding box center [559, 299] width 853 height 477
click at [962, 52] on button "button" at bounding box center [973, 51] width 26 height 19
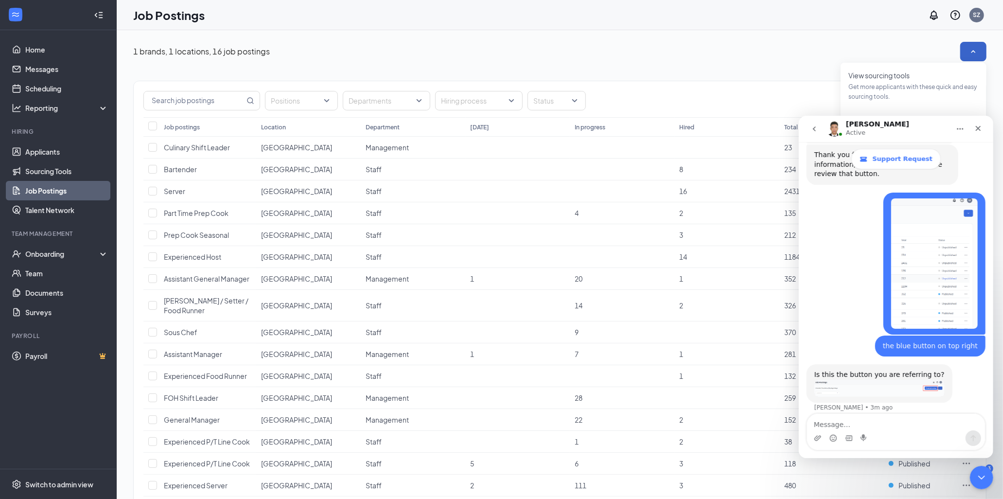
click at [962, 52] on button "button" at bounding box center [973, 51] width 26 height 19
click at [977, 51] on icon "SmallChevronDown" at bounding box center [973, 52] width 10 height 10
click at [977, 46] on button "button" at bounding box center [973, 51] width 26 height 19
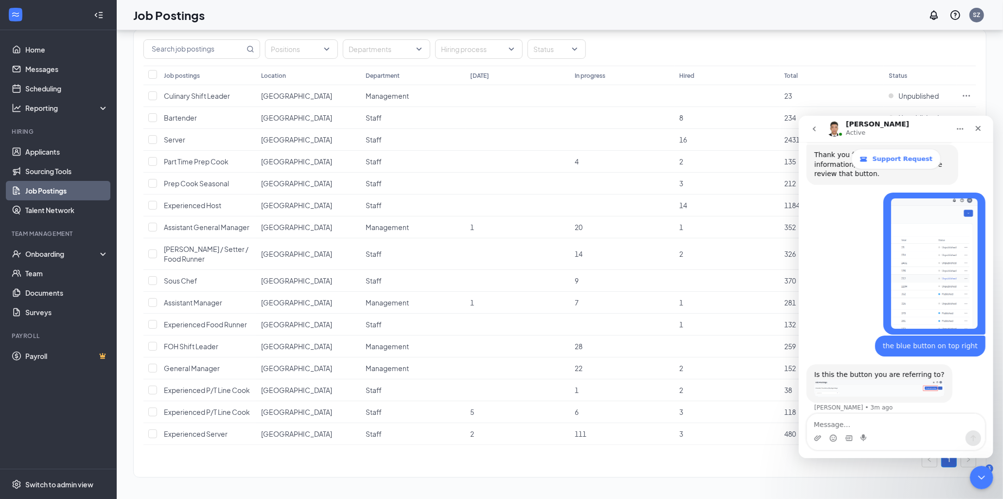
click at [939, 462] on ul "1" at bounding box center [948, 460] width 54 height 16
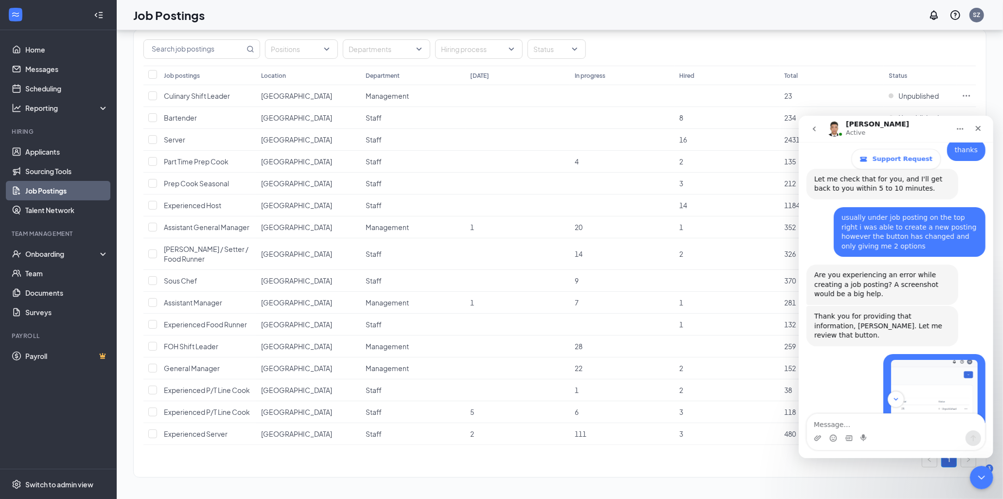
scroll to position [321, 0]
click at [925, 126] on div "[PERSON_NAME] Active" at bounding box center [887, 128] width 123 height 17
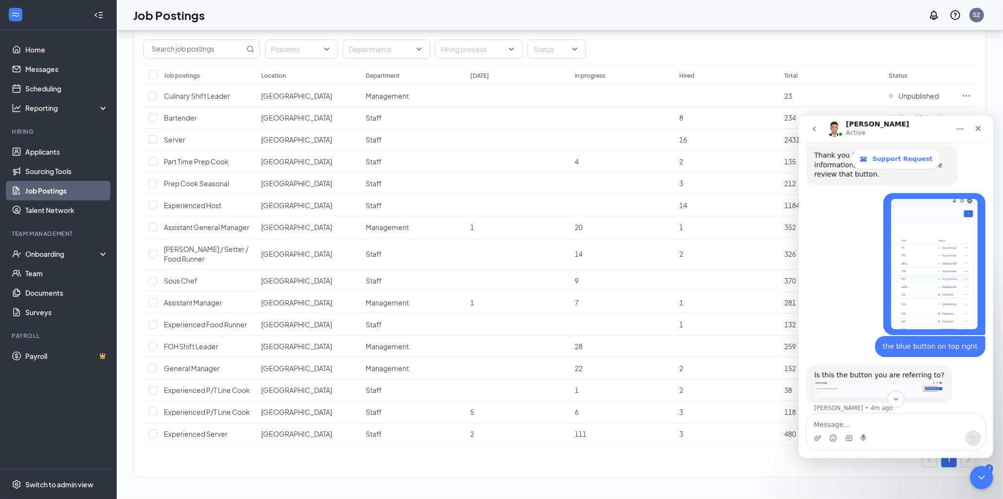
scroll to position [483, 0]
click at [894, 379] on img "Karl says…" at bounding box center [879, 387] width 130 height 17
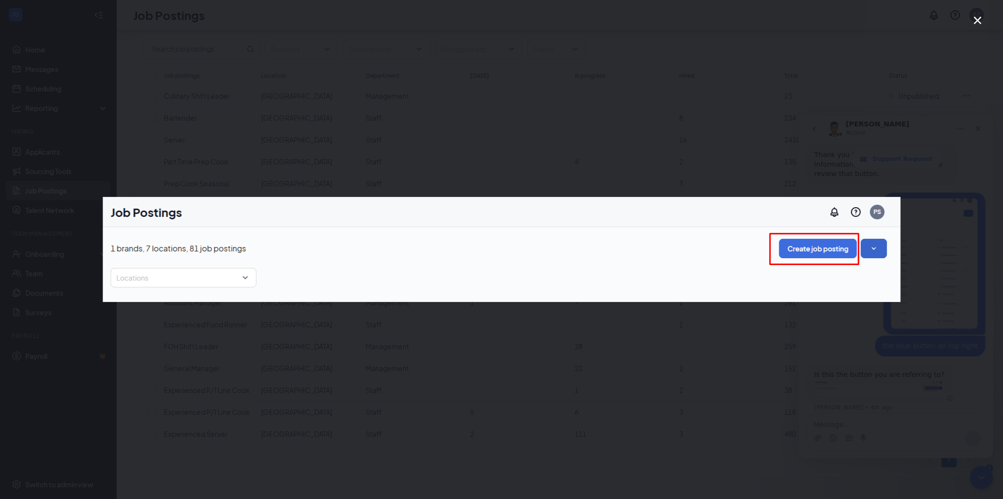
scroll to position [0, 0]
click at [824, 370] on div "Intercom messenger" at bounding box center [501, 249] width 1003 height 499
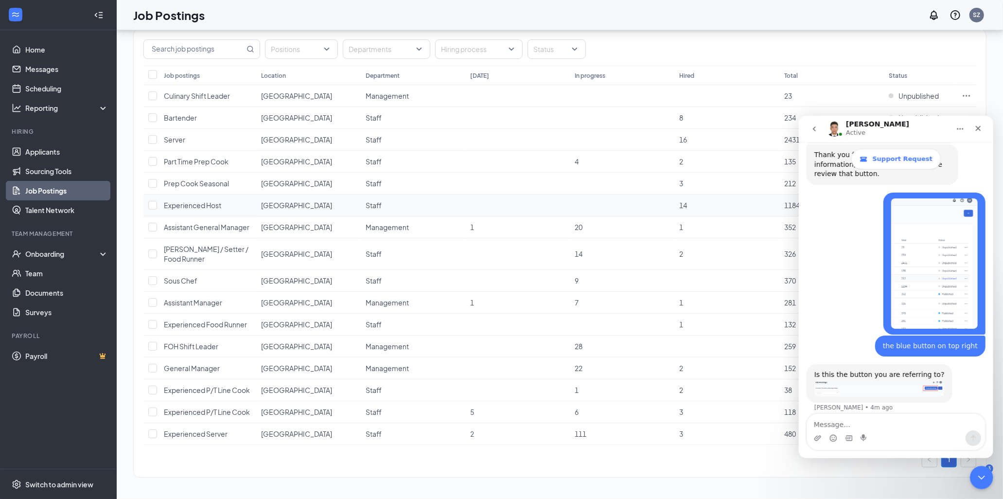
scroll to position [520, 0]
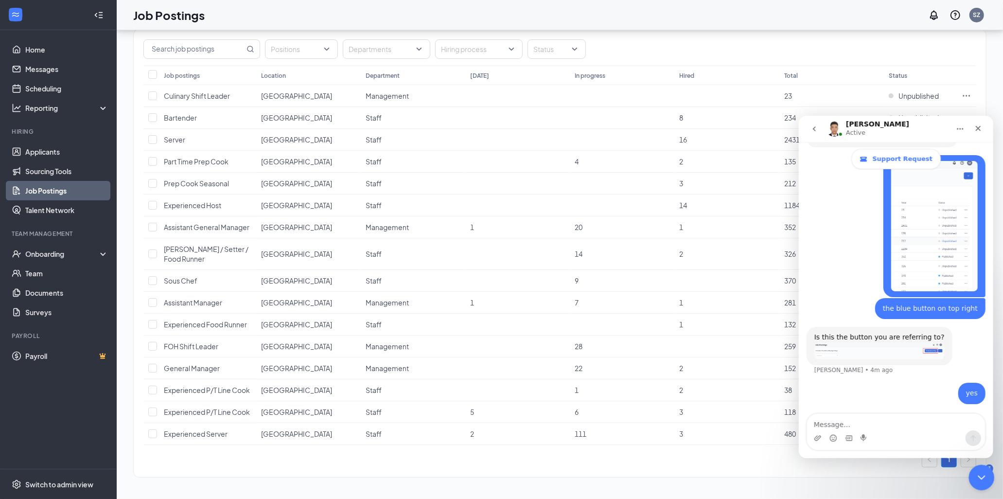
click at [977, 471] on icon "Close Intercom Messenger" at bounding box center [980, 476] width 12 height 12
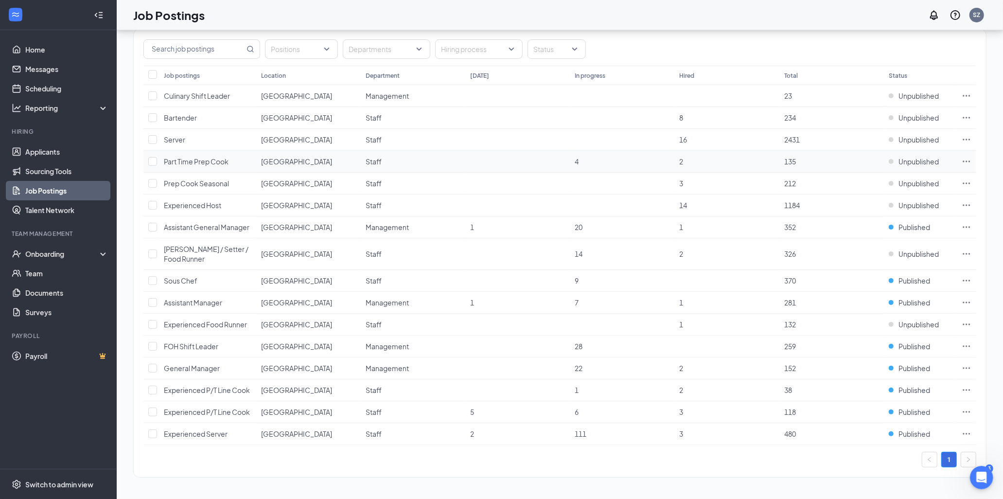
click at [966, 158] on icon "Ellipses" at bounding box center [966, 161] width 10 height 10
click at [193, 152] on td "Part Time Prep Cook" at bounding box center [207, 162] width 97 height 22
click at [188, 173] on td "Prep Cook Seasonal" at bounding box center [207, 184] width 97 height 22
click at [192, 154] on td "Part Time Prep Cook" at bounding box center [207, 162] width 97 height 22
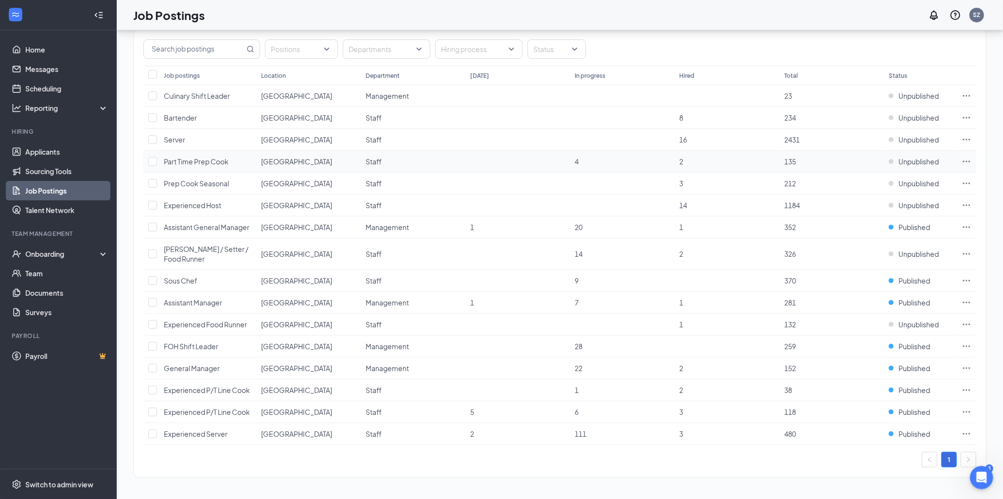
click at [196, 161] on span "Part Time Prep Cook" at bounding box center [196, 161] width 65 height 9
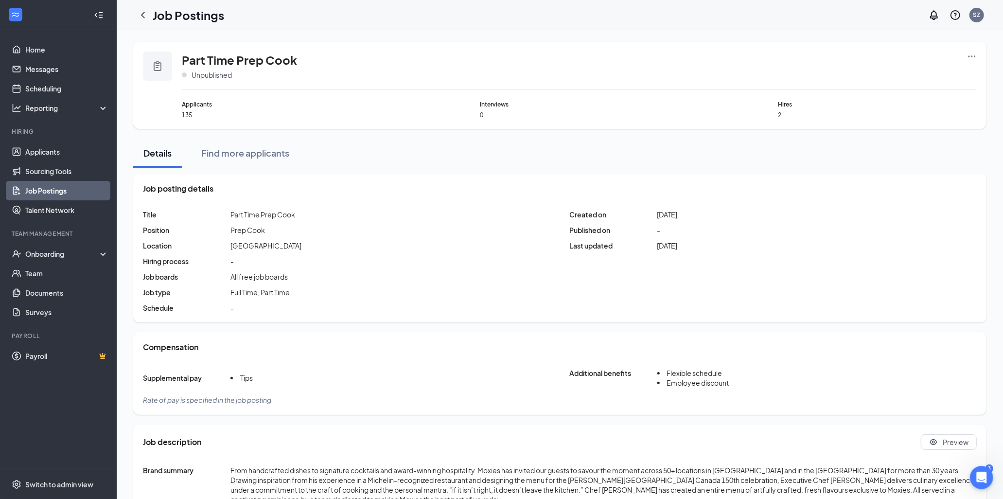
click at [969, 52] on icon "Ellipses" at bounding box center [972, 57] width 10 height 10
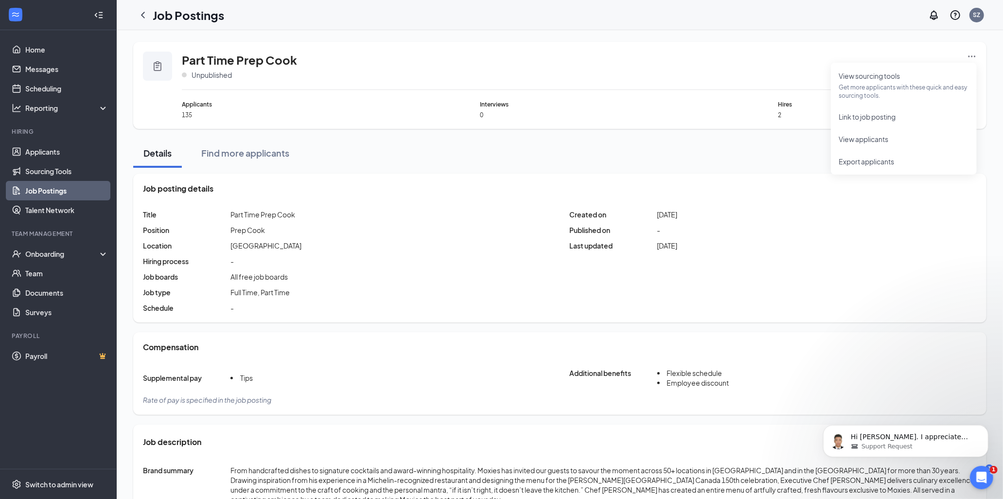
scroll to position [587, 0]
click at [893, 442] on span "Support Request" at bounding box center [886, 445] width 51 height 9
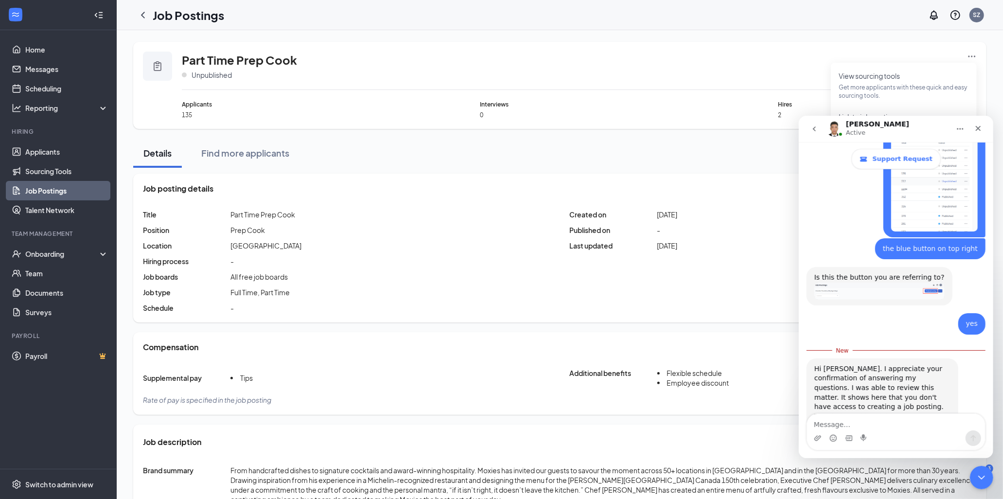
scroll to position [604, 0]
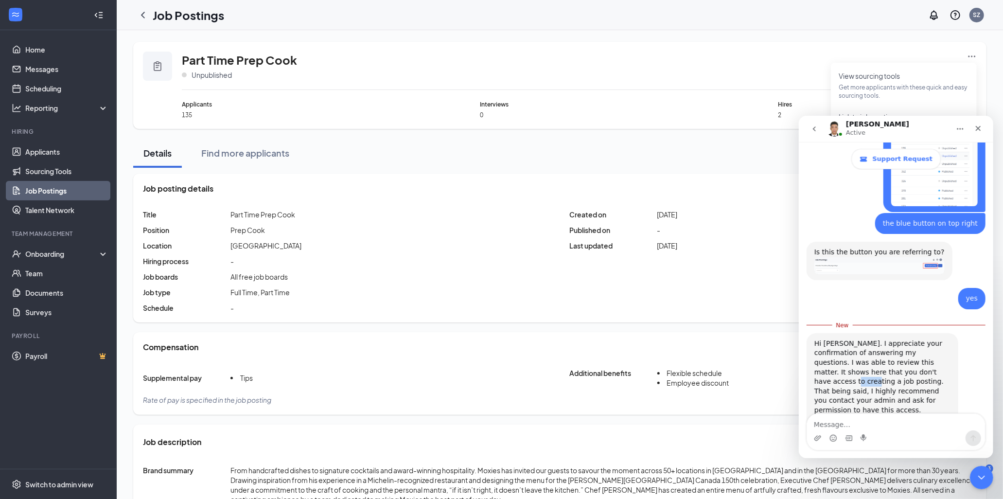
drag, startPoint x: 872, startPoint y: 335, endPoint x: 854, endPoint y: 335, distance: 18.5
click at [854, 338] on div "Hi [PERSON_NAME]. I appreciate your confirmation of answering my questions. I w…" at bounding box center [882, 390] width 136 height 105
click at [853, 350] on div "Hi [PERSON_NAME]. I appreciate your confirmation of answering my questions. I w…" at bounding box center [882, 390] width 136 height 105
drag, startPoint x: 853, startPoint y: 350, endPoint x: 844, endPoint y: 346, distance: 10.2
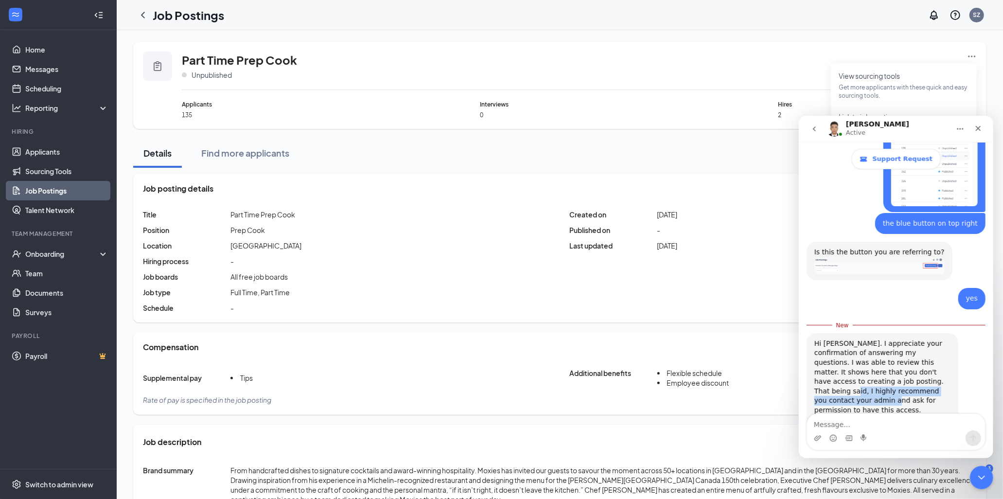
click at [844, 346] on div "Hi [PERSON_NAME]. I appreciate your confirmation of answering my questions. I w…" at bounding box center [882, 390] width 136 height 105
click at [847, 353] on div "Hi [PERSON_NAME]. I appreciate your confirmation of answering my questions. I w…" at bounding box center [882, 390] width 136 height 105
click at [875, 403] on div "Hi [PERSON_NAME]. I appreciate your confirmation of answering my questions. I w…" at bounding box center [895, 401] width 179 height 138
click at [874, 411] on div "Hi [PERSON_NAME]. I appreciate your confirmation of answering my questions. I w…" at bounding box center [895, 401] width 179 height 138
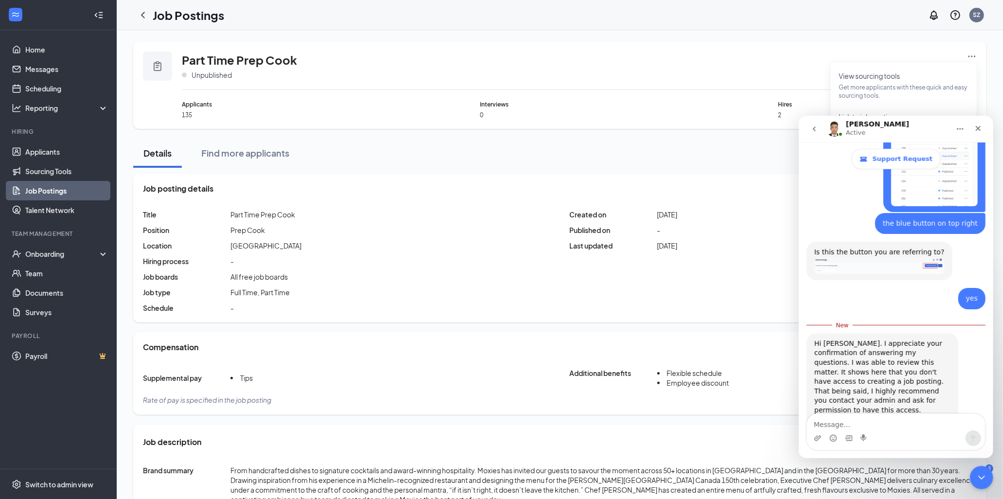
click at [867, 394] on div "Hi [PERSON_NAME]. I appreciate your confirmation of answering my questions. I w…" at bounding box center [895, 401] width 179 height 138
click at [877, 428] on textarea "Message…" at bounding box center [895, 421] width 178 height 17
type textarea "a"
type textarea "\"
type textarea "thanks for your help"
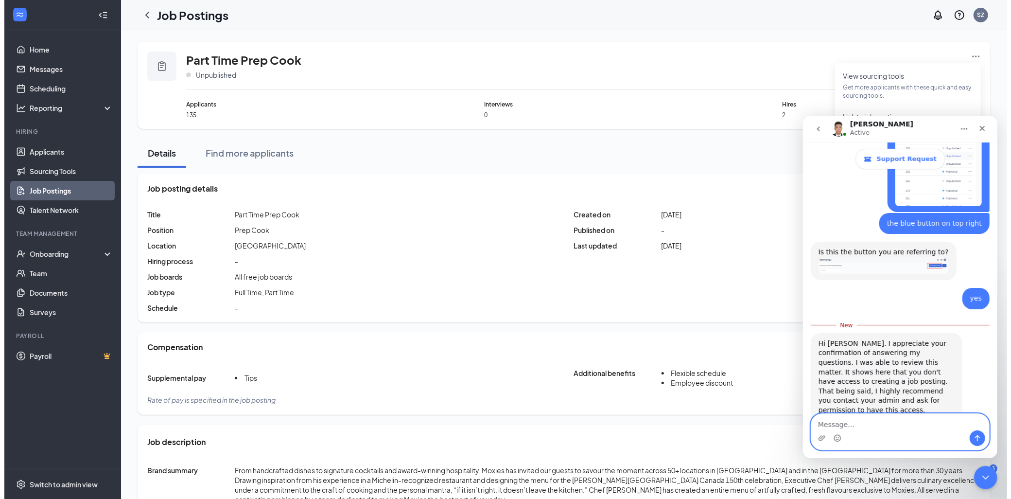
scroll to position [616, 0]
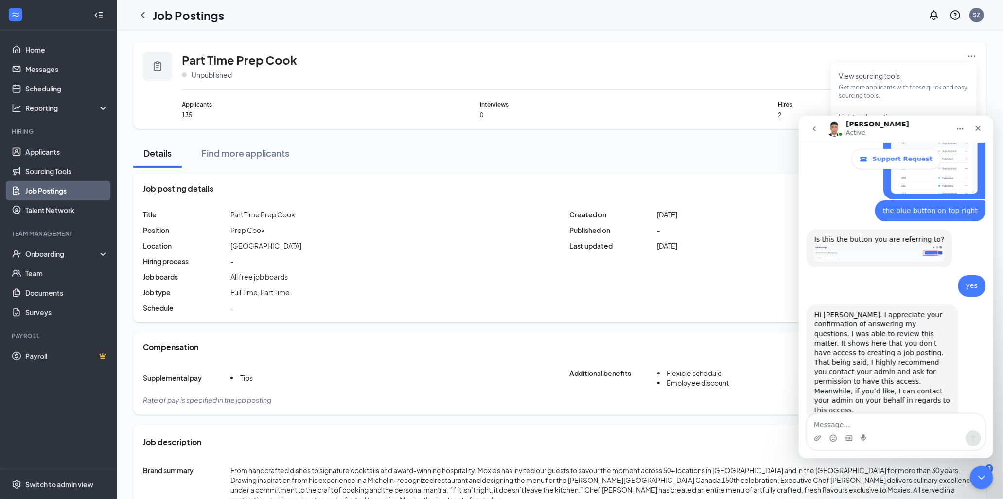
click at [734, 380] on div "Supplemental pay Tips Additional benefits Flexible schedule Employee discount R…" at bounding box center [560, 386] width 834 height 37
click at [50, 487] on div "Switch to admin view" at bounding box center [59, 484] width 68 height 10
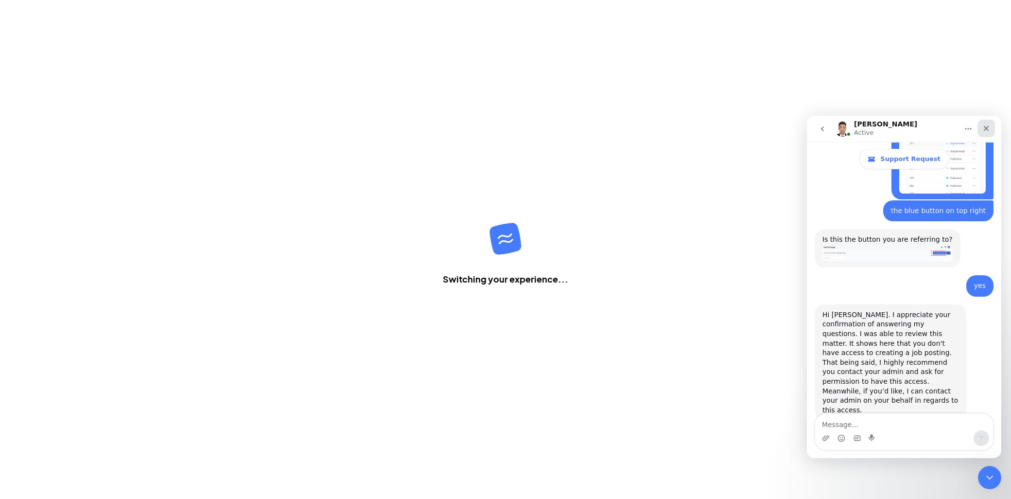
click at [983, 125] on icon "Close" at bounding box center [986, 128] width 8 height 8
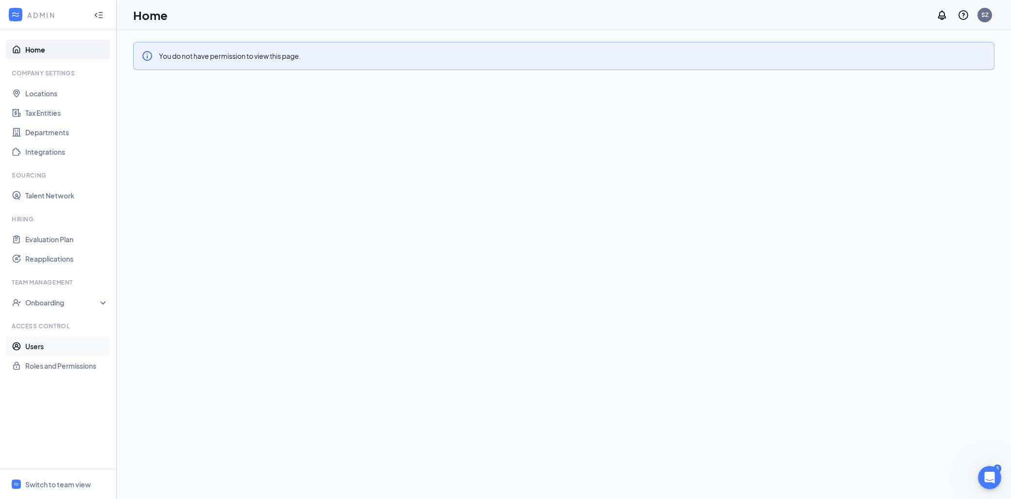
click at [65, 344] on link "Users" at bounding box center [66, 345] width 83 height 19
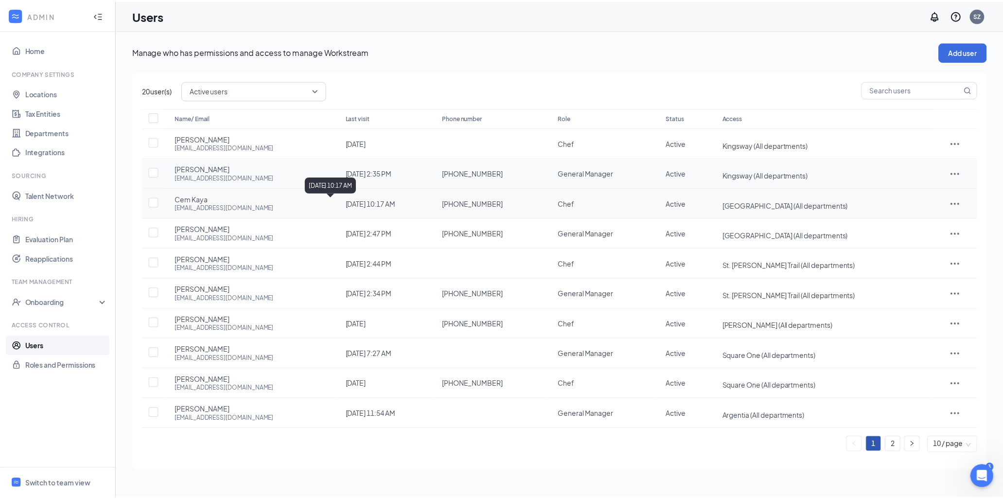
scroll to position [654, 0]
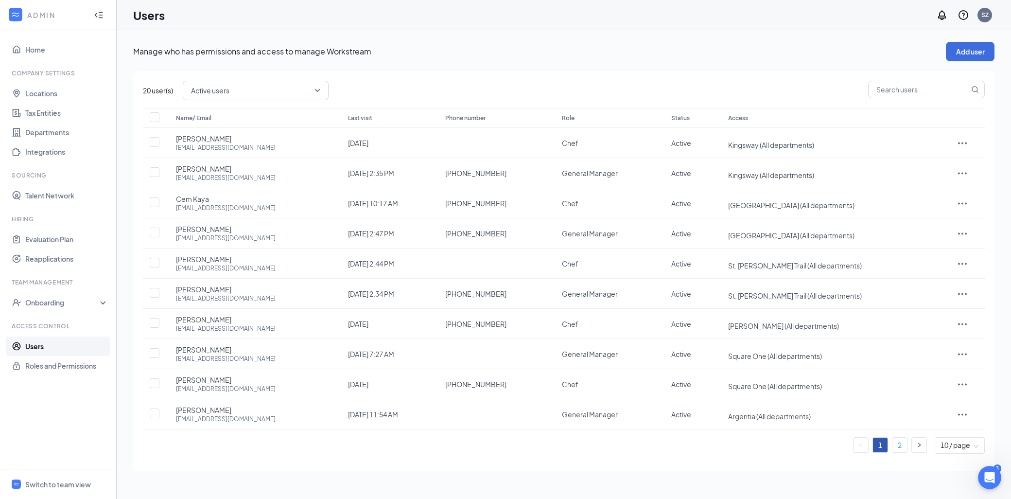
click at [901, 439] on link "2" at bounding box center [899, 444] width 15 height 15
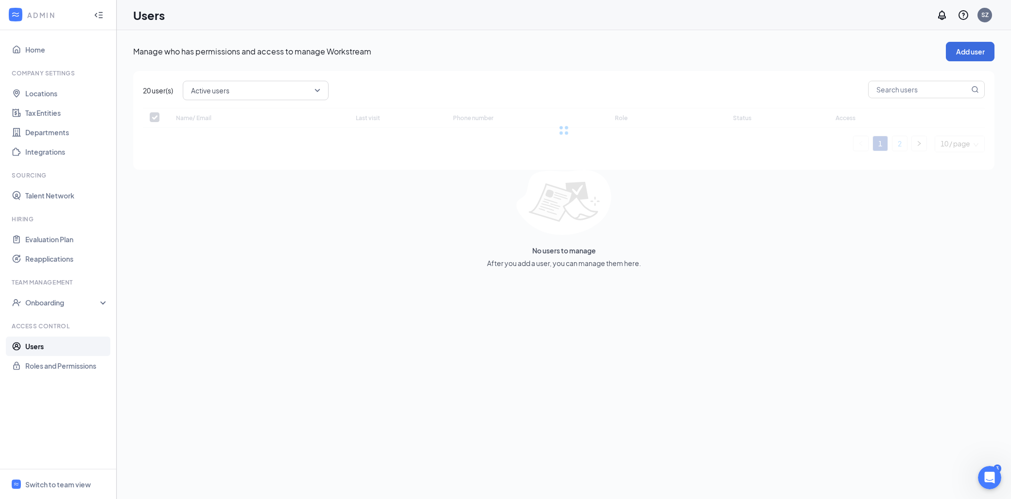
checkbox input "false"
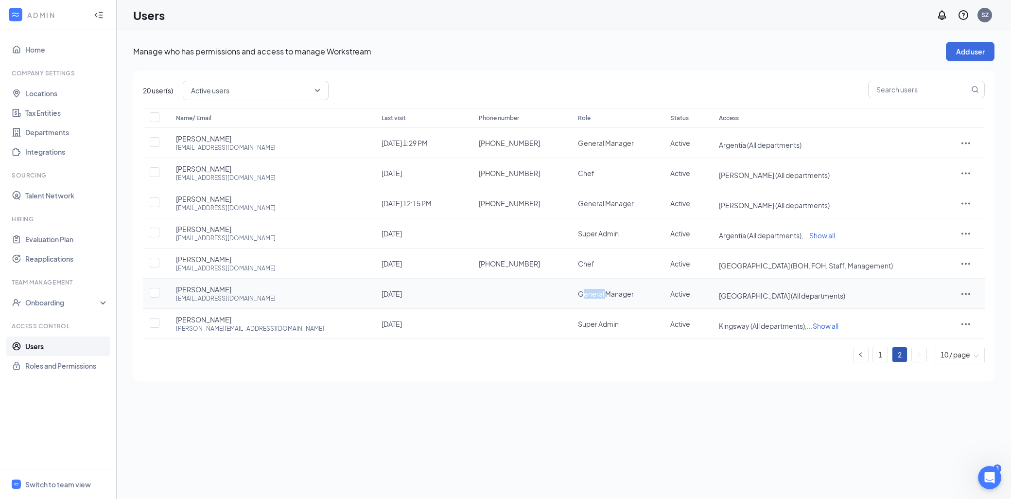
drag, startPoint x: 511, startPoint y: 287, endPoint x: 534, endPoint y: 291, distance: 22.7
click at [568, 291] on td "General Manager" at bounding box center [614, 293] width 92 height 30
click at [578, 291] on span "General Manager" at bounding box center [606, 293] width 56 height 9
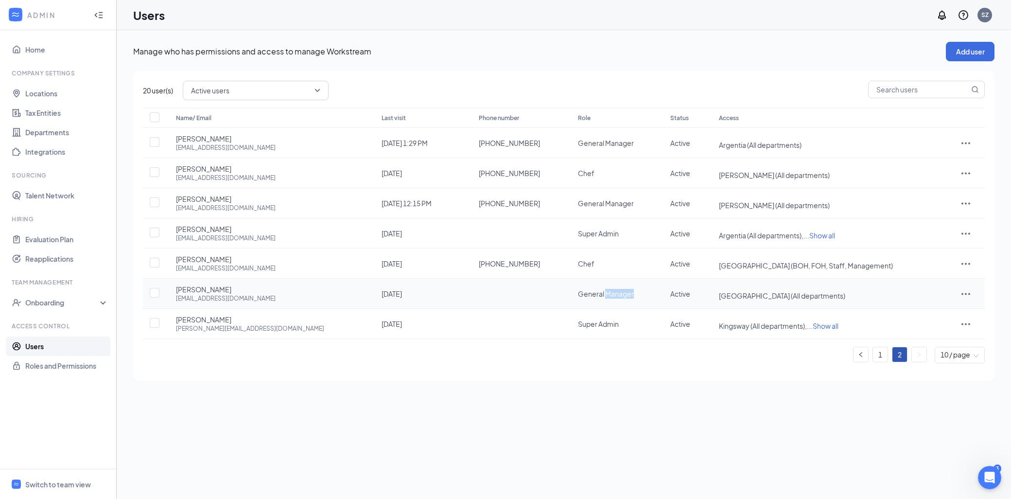
drag, startPoint x: 534, startPoint y: 291, endPoint x: 540, endPoint y: 295, distance: 7.8
click at [578, 295] on span "General Manager" at bounding box center [606, 293] width 56 height 9
click at [568, 318] on td "Super Admin" at bounding box center [614, 324] width 92 height 30
click at [578, 323] on span "Super Admin" at bounding box center [598, 323] width 41 height 9
click at [568, 248] on td "Chef" at bounding box center [614, 263] width 92 height 30
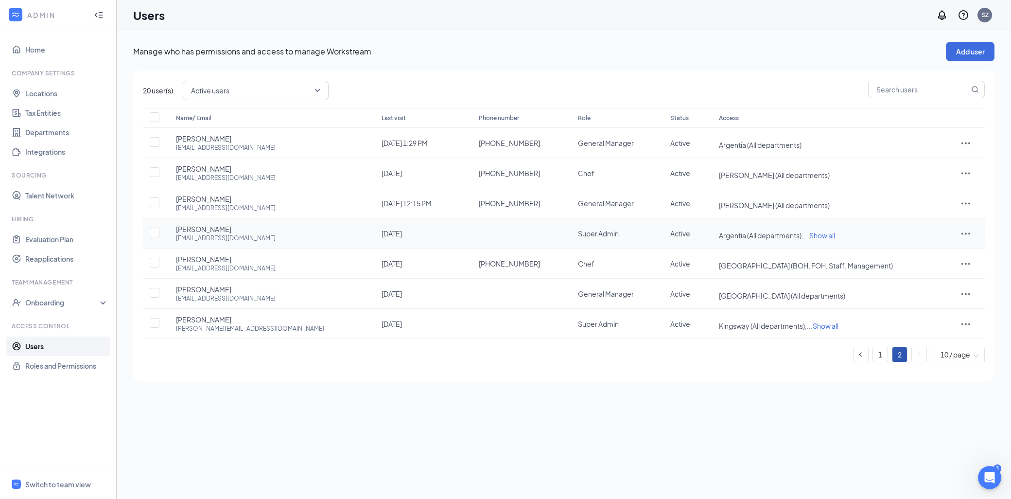
click at [578, 233] on span "Super Admin" at bounding box center [598, 233] width 41 height 9
click at [881, 353] on link "1" at bounding box center [880, 354] width 15 height 15
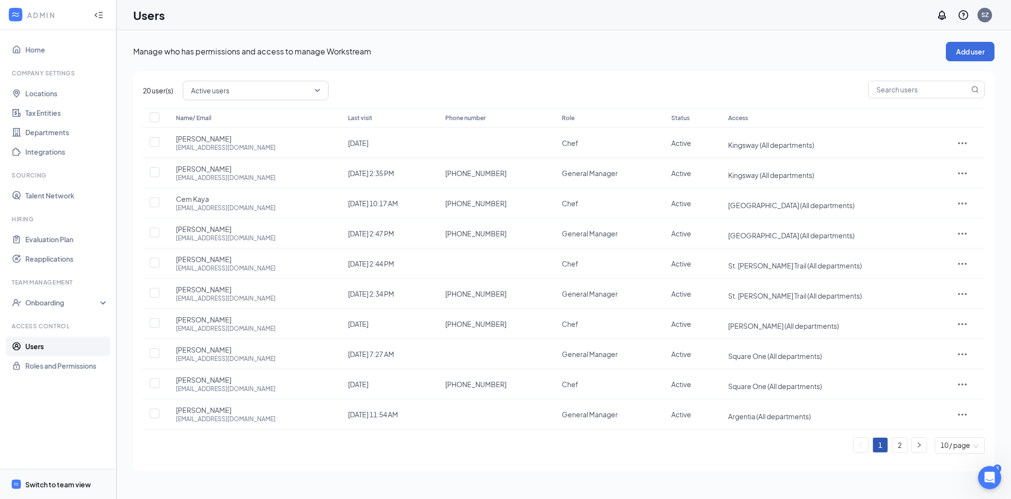
drag, startPoint x: 47, startPoint y: 487, endPoint x: 41, endPoint y: 484, distance: 6.3
click at [44, 486] on div "Switch to team view" at bounding box center [58, 484] width 66 height 10
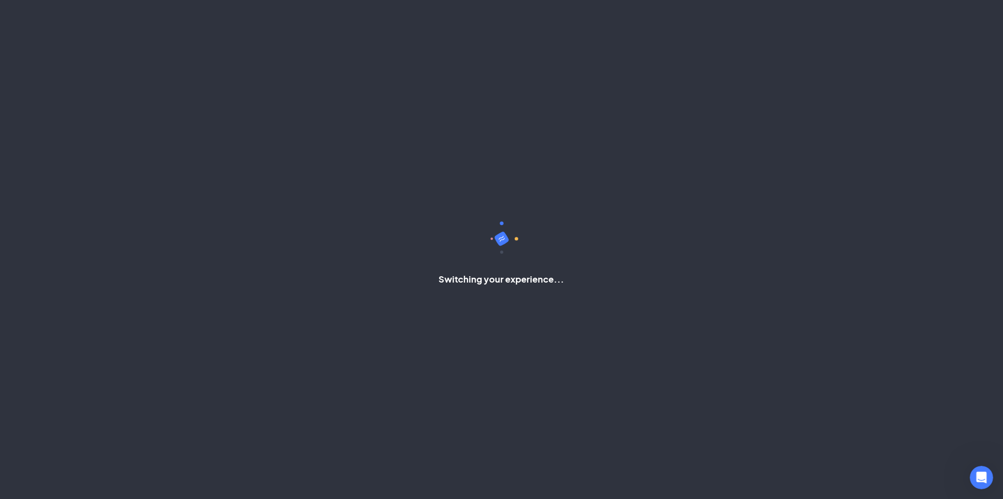
drag, startPoint x: 41, startPoint y: 484, endPoint x: 123, endPoint y: 287, distance: 213.1
click at [123, 287] on div "Switching your experience..." at bounding box center [501, 249] width 1003 height 499
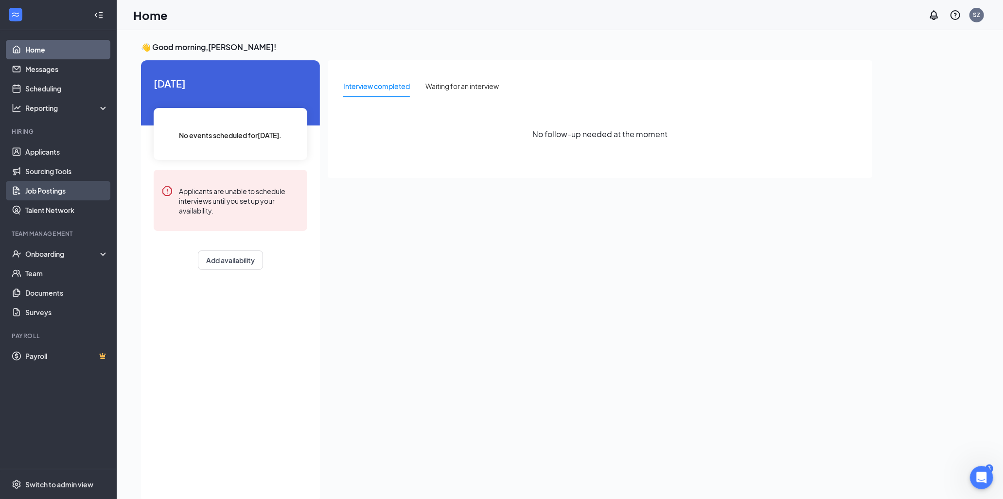
click at [48, 186] on link "Job Postings" at bounding box center [66, 190] width 83 height 19
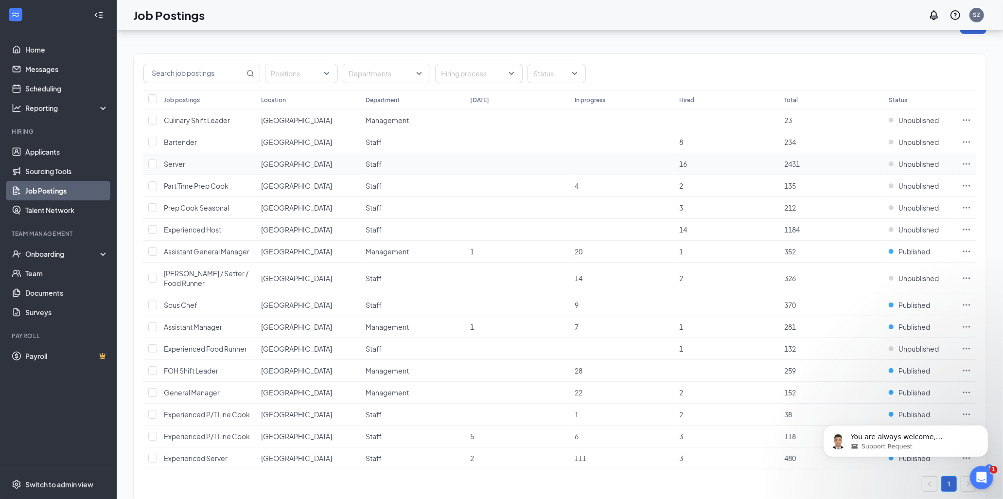
scroll to position [52, 0]
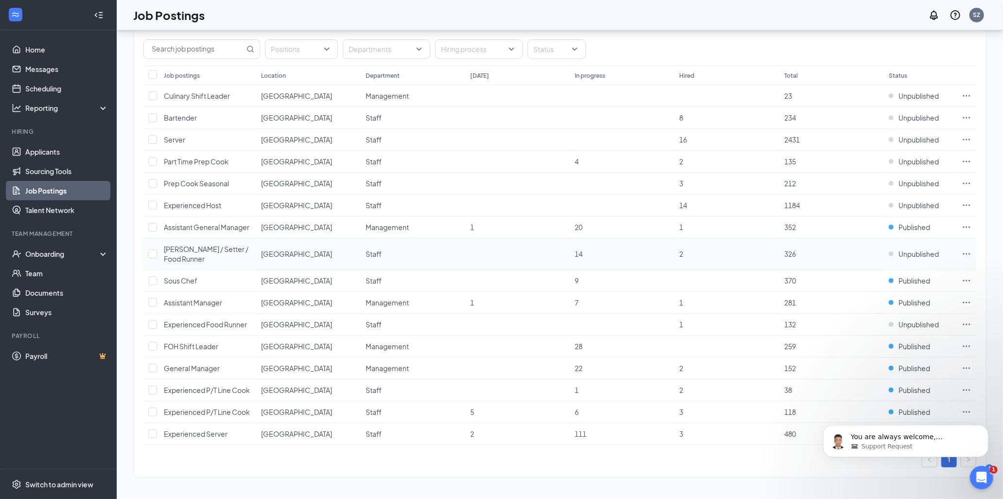
click at [203, 261] on div "[PERSON_NAME] / Setter / Food Runner" at bounding box center [207, 253] width 87 height 19
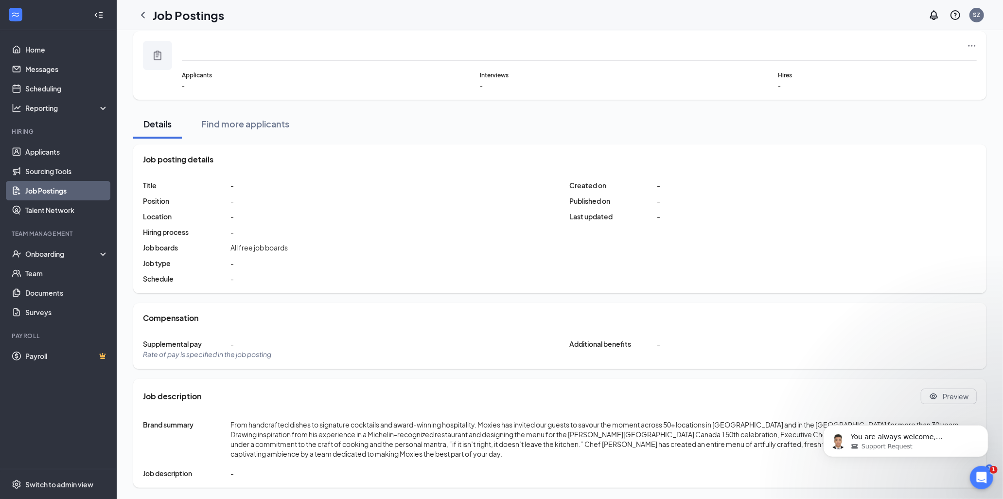
scroll to position [52, 0]
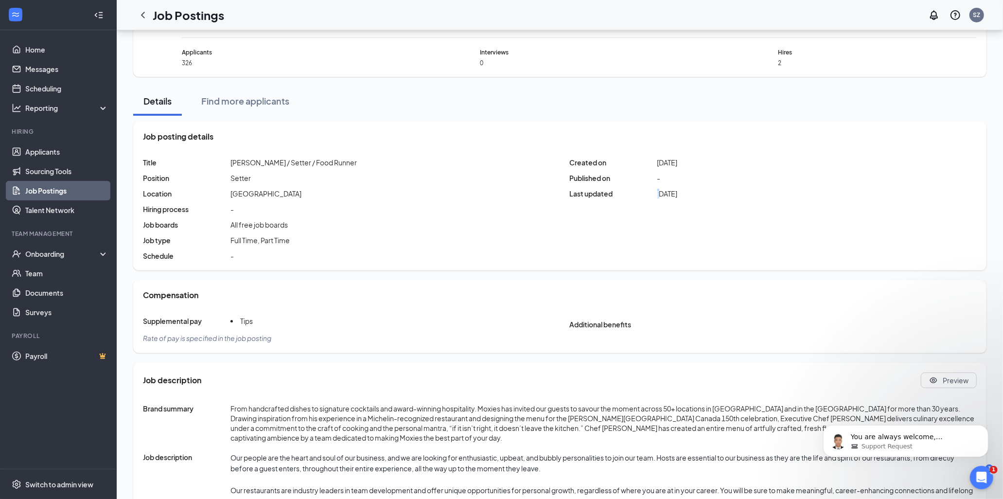
drag, startPoint x: 660, startPoint y: 191, endPoint x: 651, endPoint y: 192, distance: 8.8
click at [651, 192] on div "Last updated [DATE]" at bounding box center [624, 194] width 108 height 10
click at [651, 192] on span "Last updated" at bounding box center [613, 194] width 87 height 10
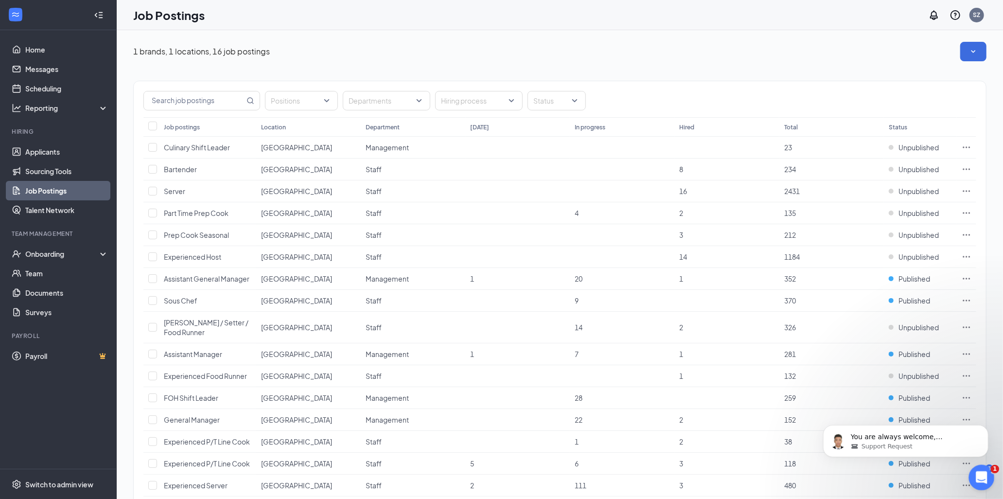
click at [980, 466] on div "Open Intercom Messenger" at bounding box center [980, 476] width 32 height 32
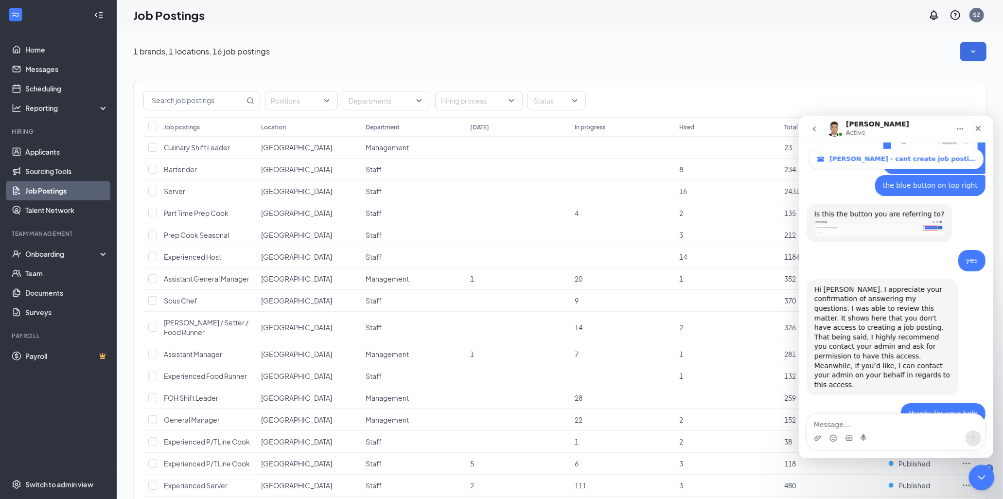
scroll to position [681, 0]
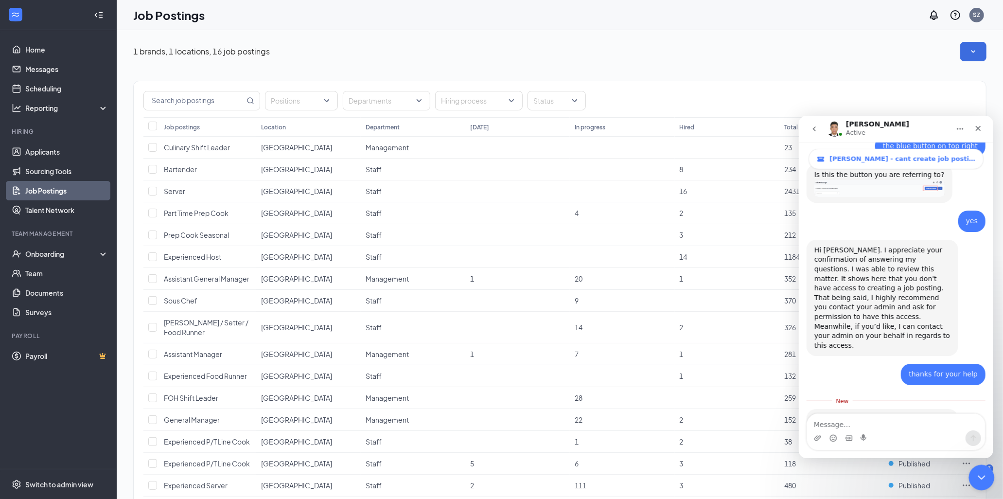
drag, startPoint x: 980, startPoint y: 465, endPoint x: 1112, endPoint y: 781, distance: 342.0
click at [968, 464] on html at bounding box center [979, 475] width 23 height 23
click at [933, 424] on textarea "Message…" at bounding box center [895, 421] width 178 height 17
click at [706, 334] on td "2" at bounding box center [727, 328] width 104 height 32
